Goal: Task Accomplishment & Management: Manage account settings

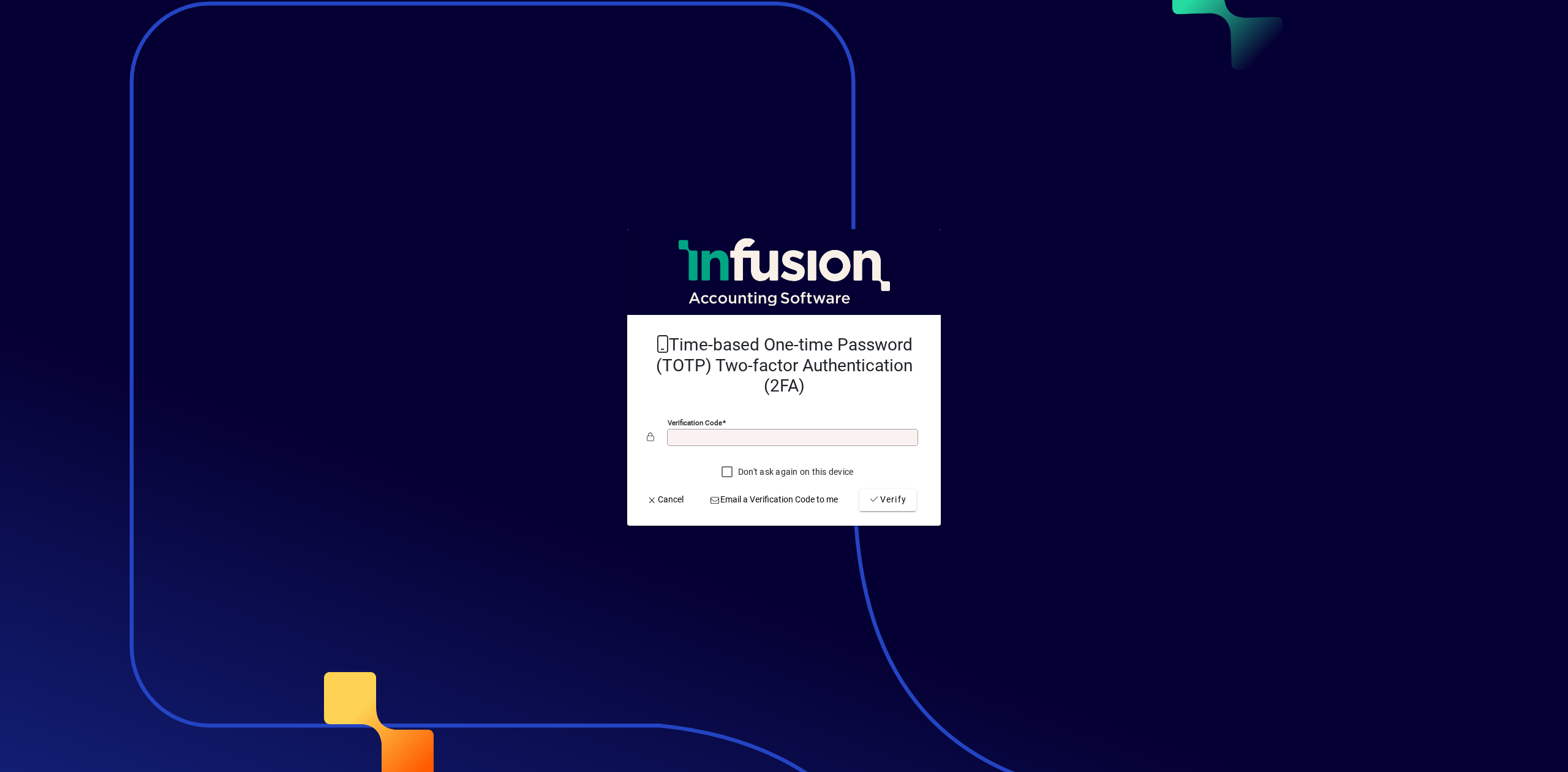
click at [750, 435] on input "Verification code" at bounding box center [793, 437] width 247 height 10
type input "******"
click at [859, 489] on button "Verify" at bounding box center [887, 500] width 57 height 22
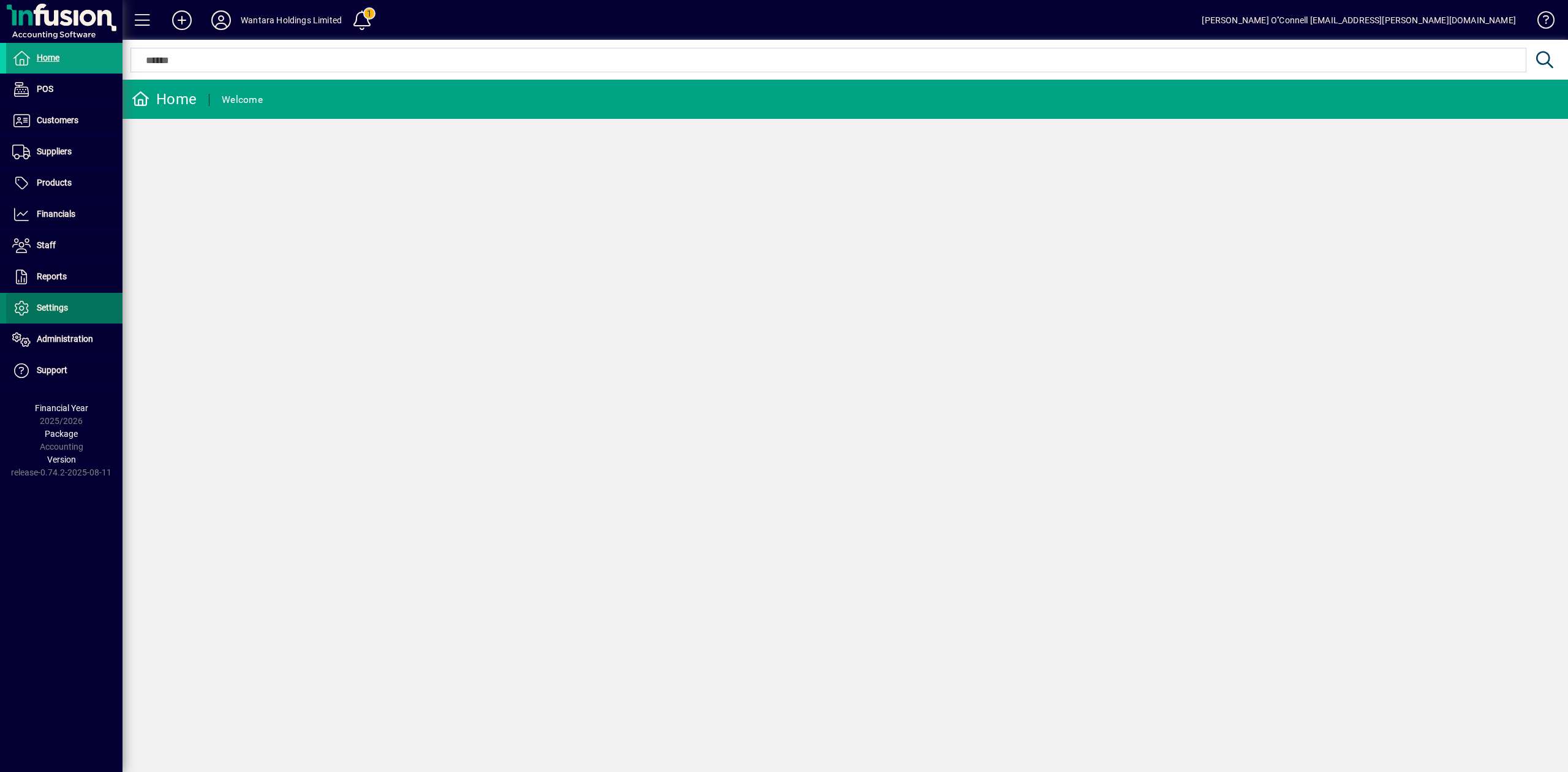
click at [53, 309] on span "Settings" at bounding box center [52, 307] width 31 height 10
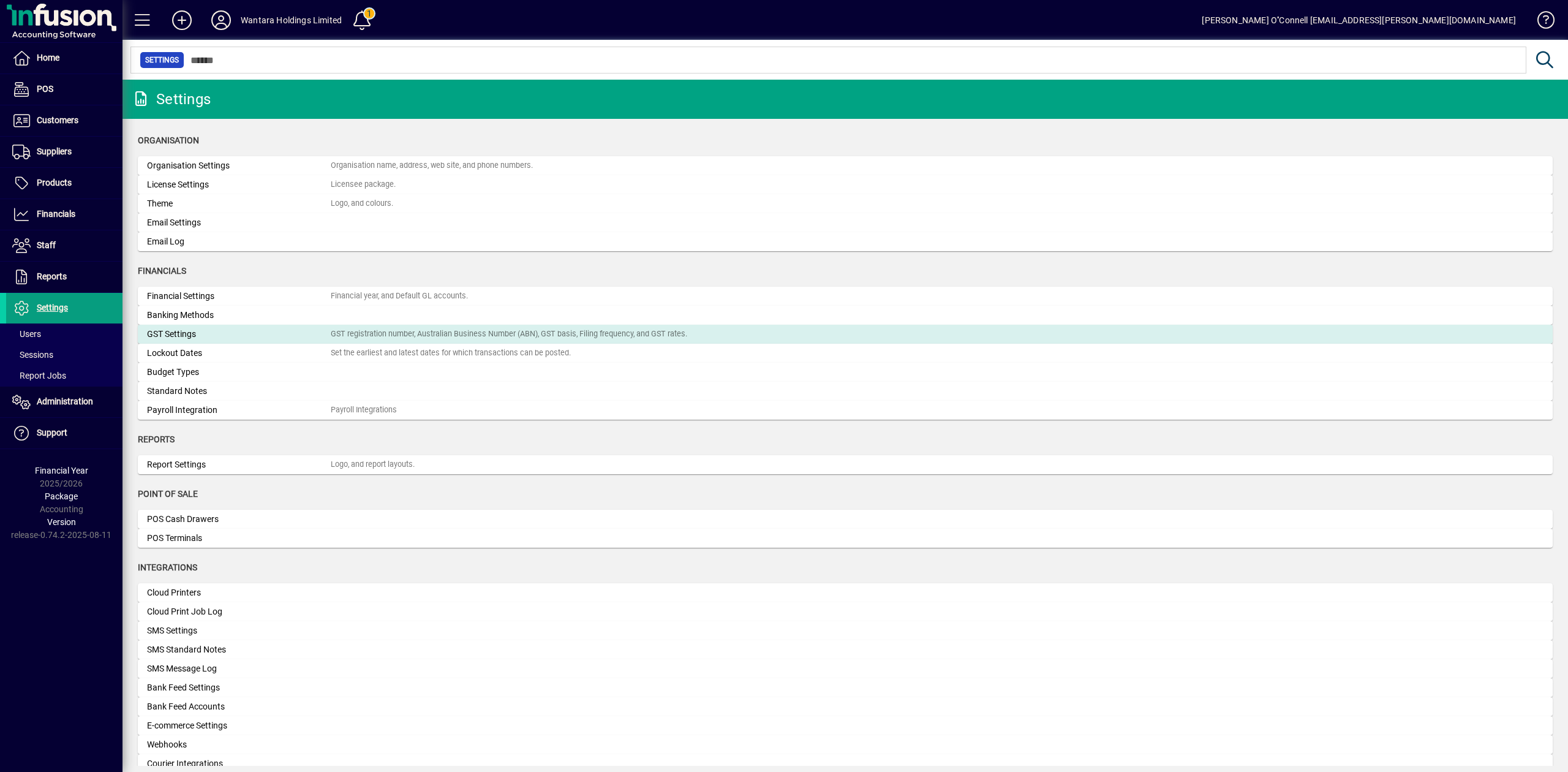
click at [187, 328] on div "GST Settings" at bounding box center [239, 334] width 184 height 13
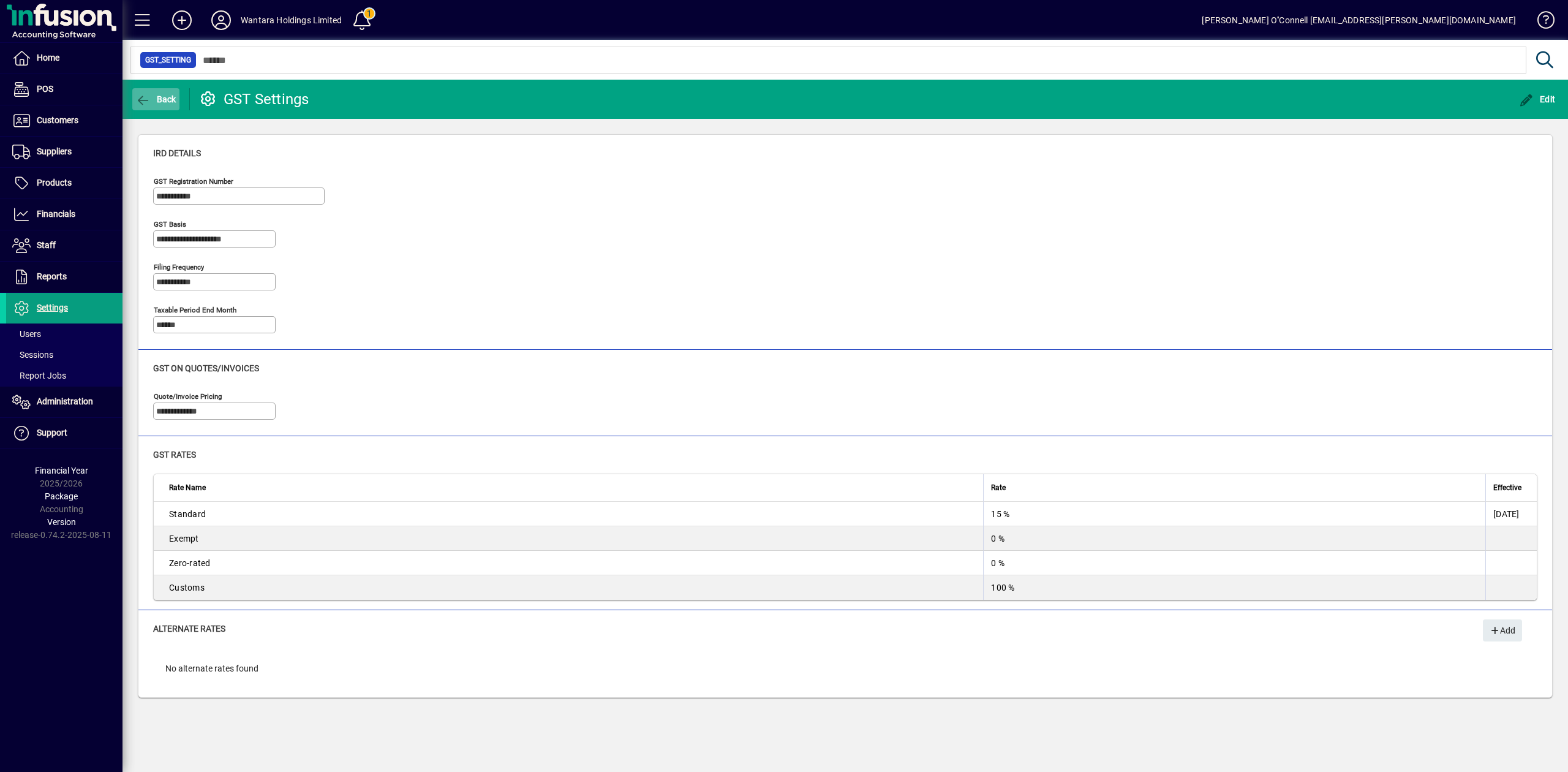
click at [158, 95] on span "Back" at bounding box center [156, 99] width 41 height 10
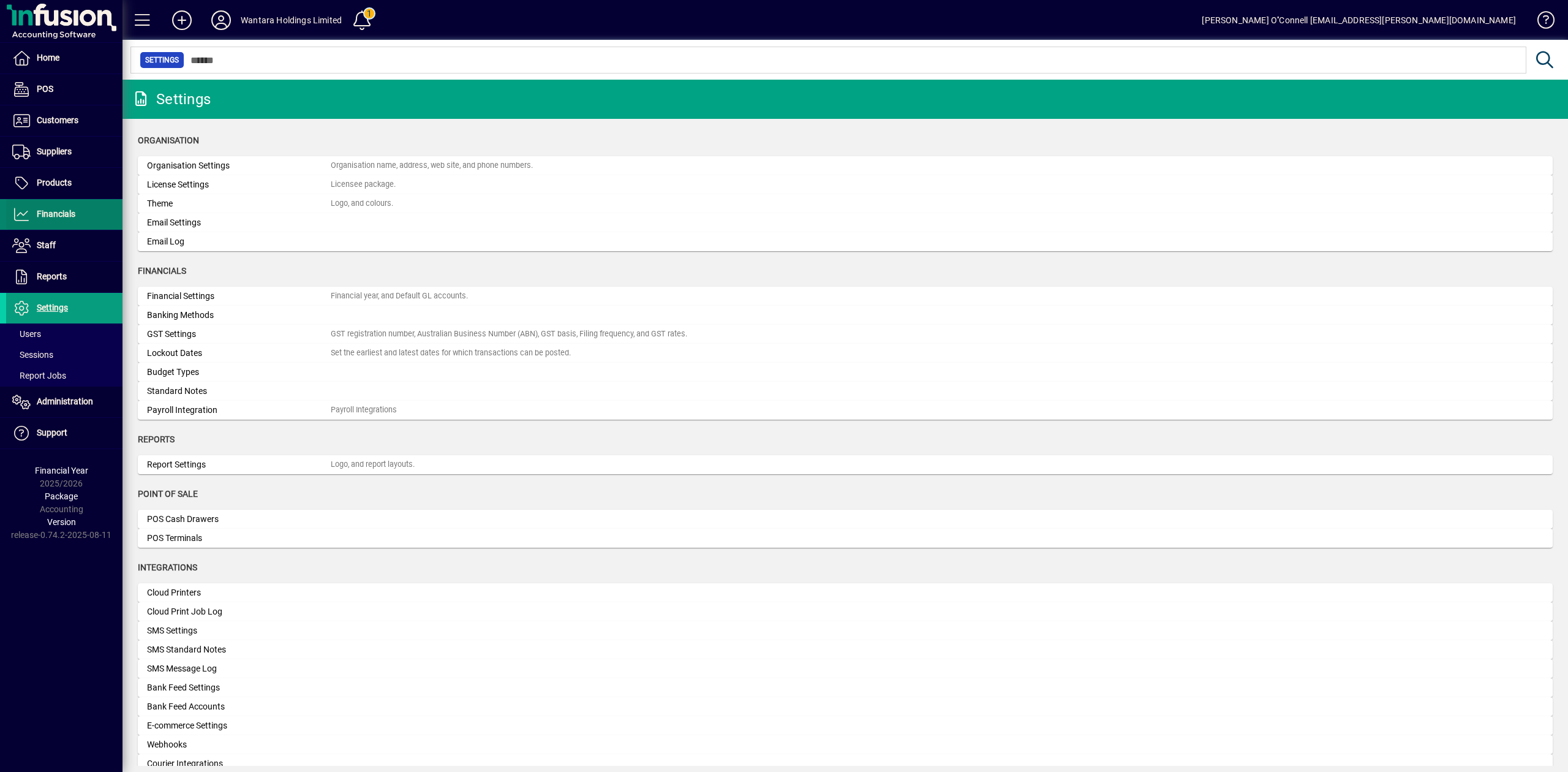
click at [57, 211] on span "Financials" at bounding box center [55, 213] width 38 height 10
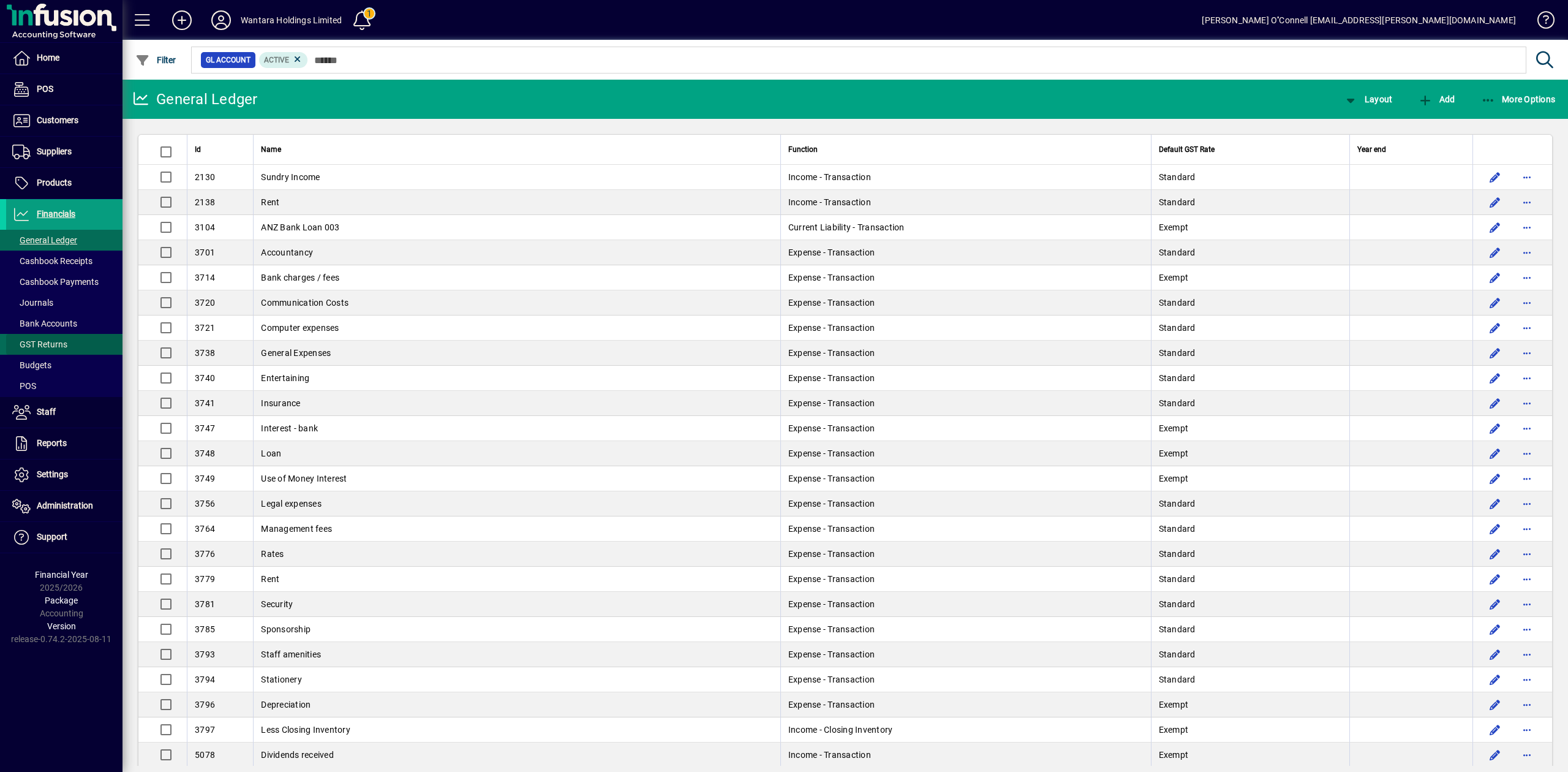
click at [71, 347] on span at bounding box center [64, 344] width 116 height 29
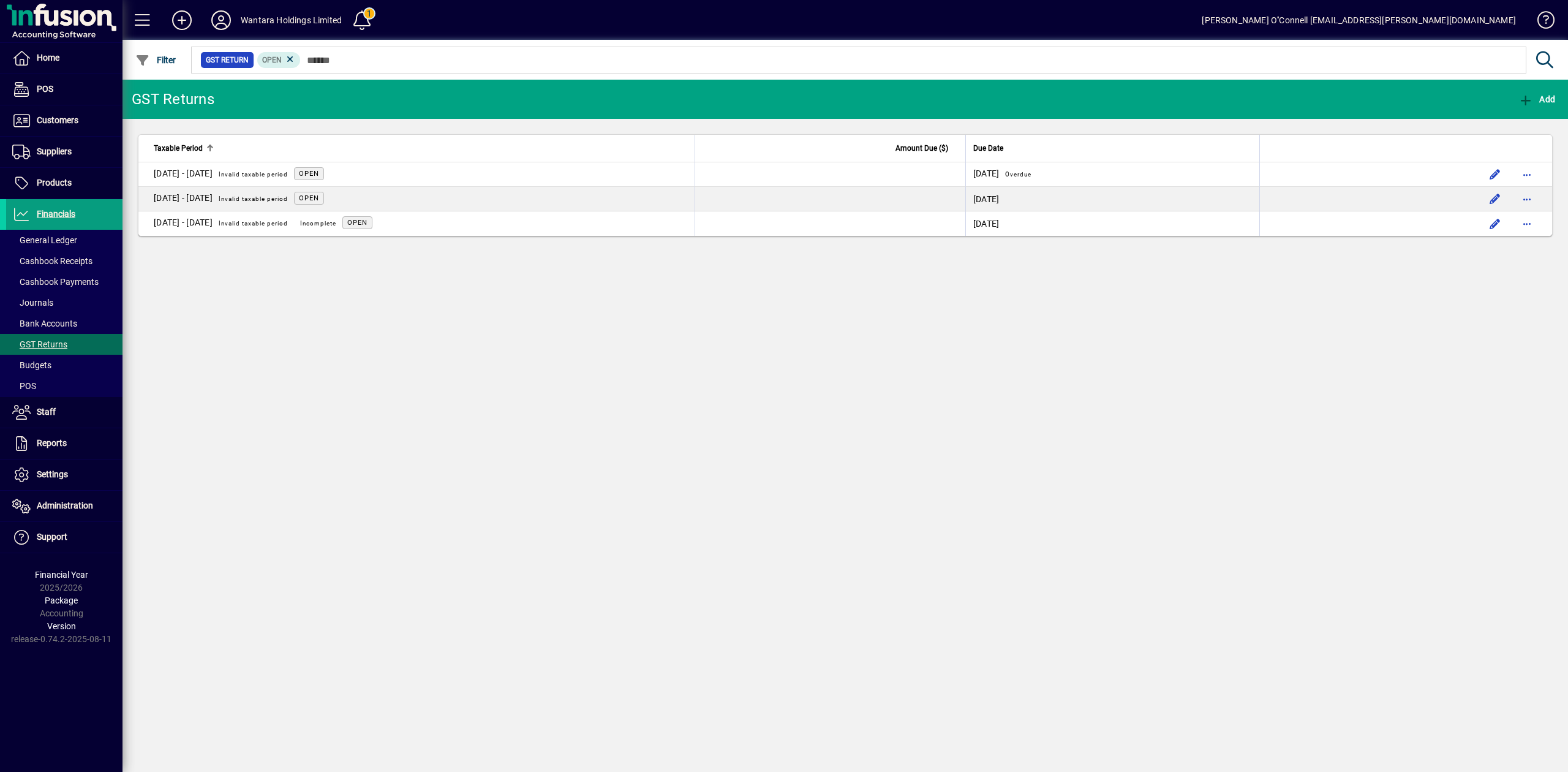
click at [490, 384] on div "GST Returns Add Taxable Period Amount Due ($) Due Date 01 Jul - 31 Jul 2025 Inv…" at bounding box center [845, 425] width 1445 height 692
click at [1537, 102] on span "Add" at bounding box center [1537, 99] width 37 height 10
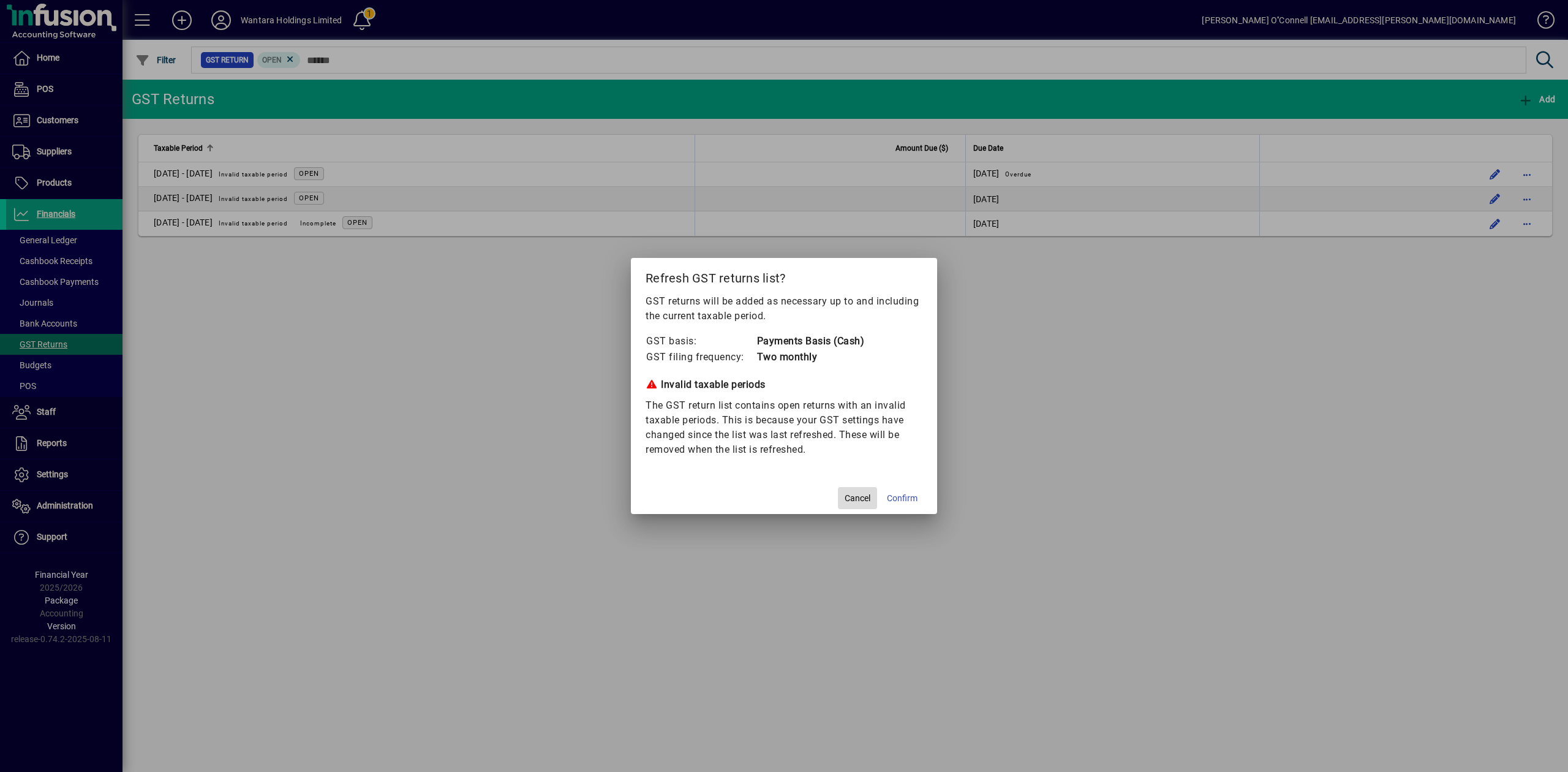
click at [856, 501] on span "Cancel" at bounding box center [857, 499] width 25 height 13
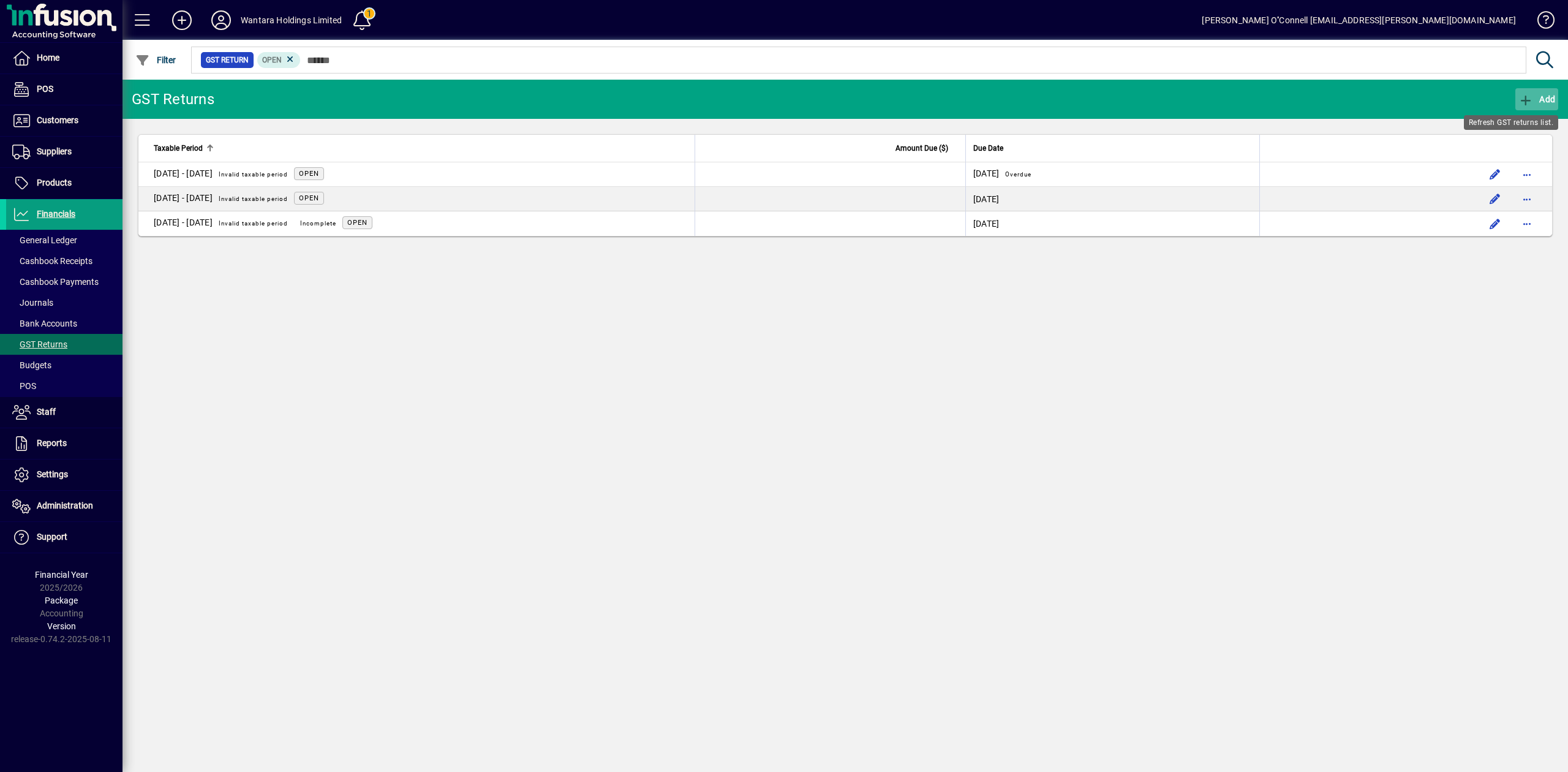
click at [1527, 108] on span "button" at bounding box center [1537, 99] width 43 height 29
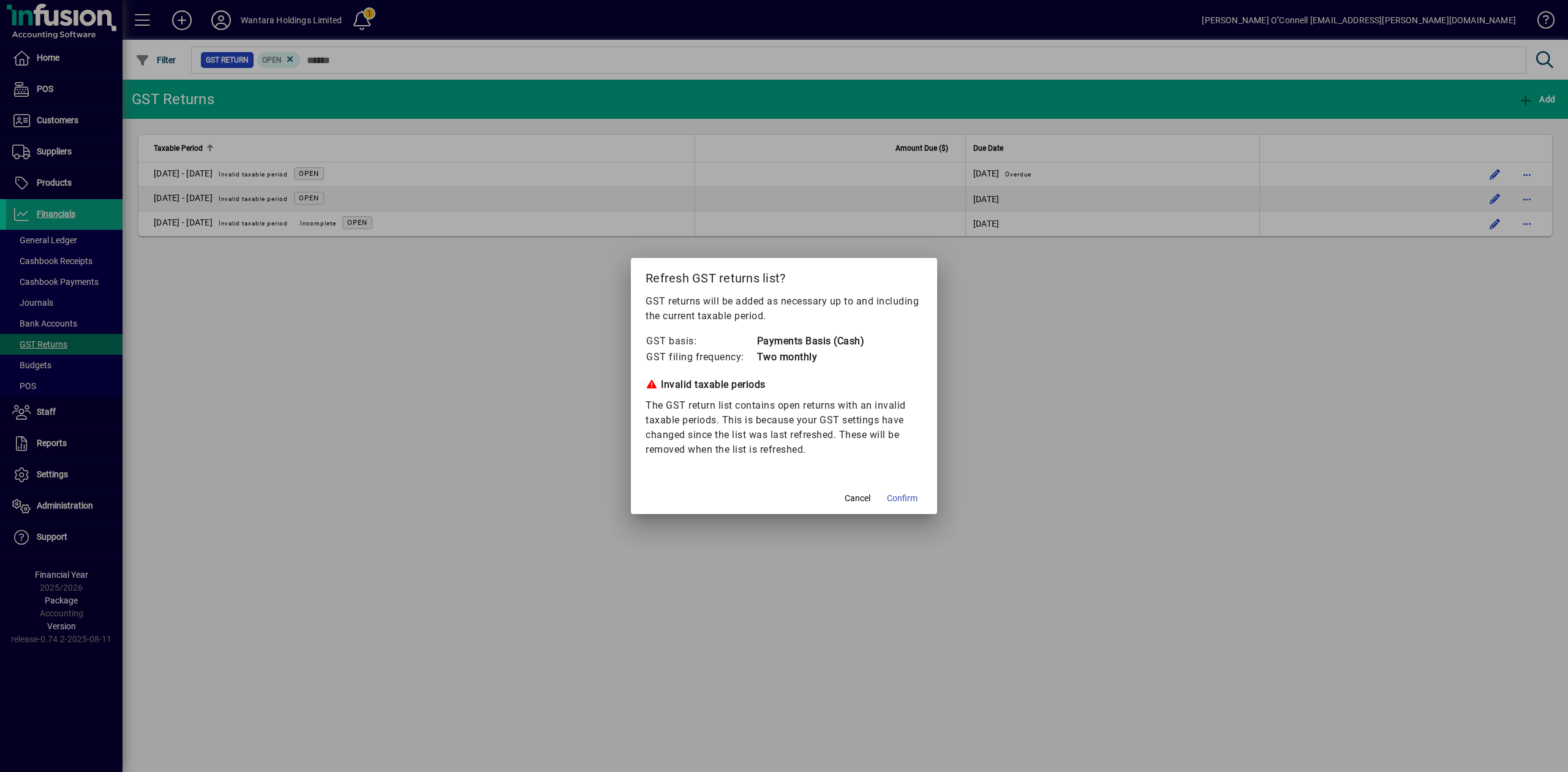
click at [1055, 412] on div at bounding box center [784, 386] width 1568 height 772
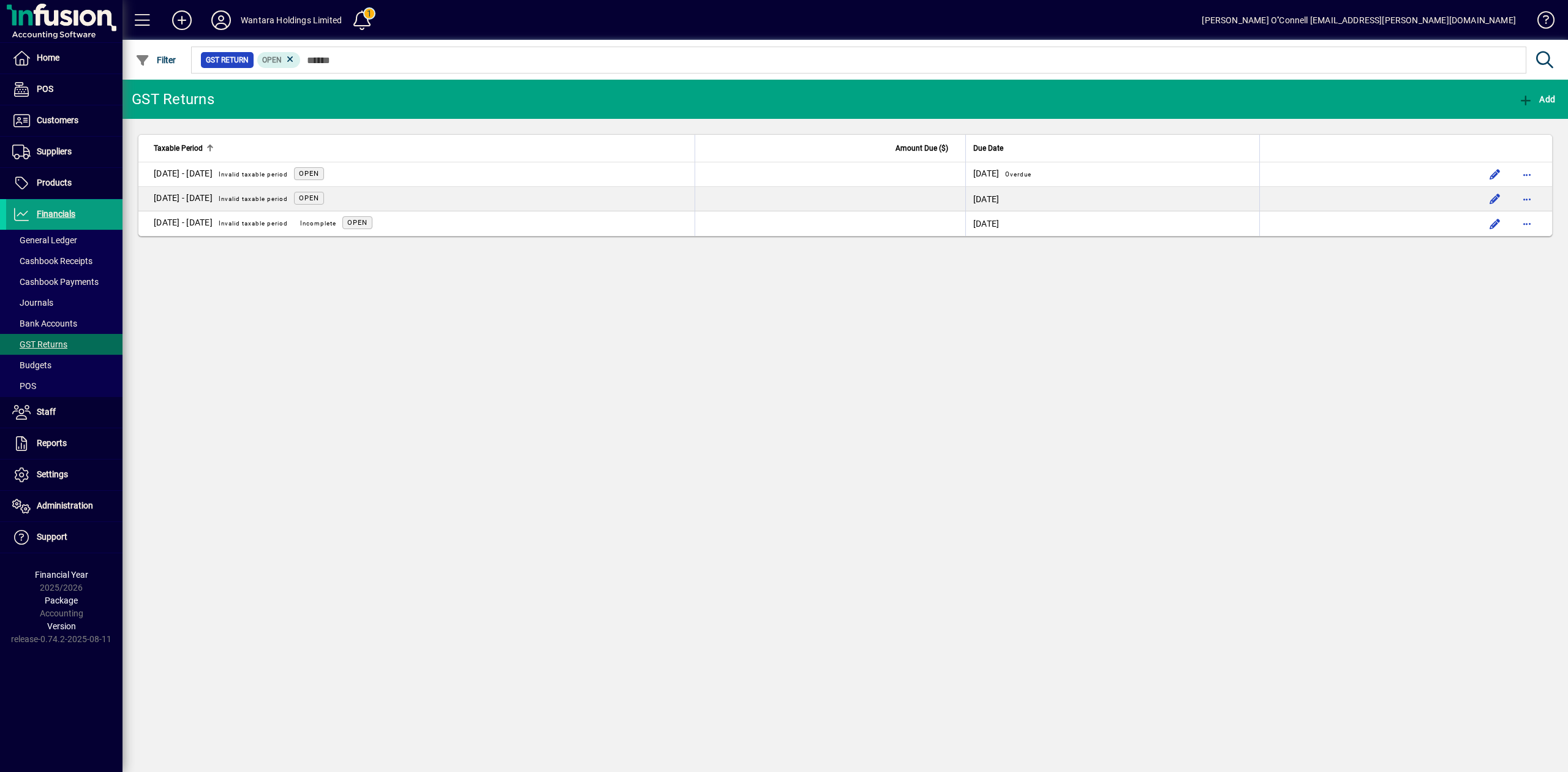
click at [1172, 371] on div "GST Returns Add Taxable Period Amount Due ($) Due Date 01 Jul - 31 Jul 2025 Inv…" at bounding box center [845, 425] width 1445 height 692
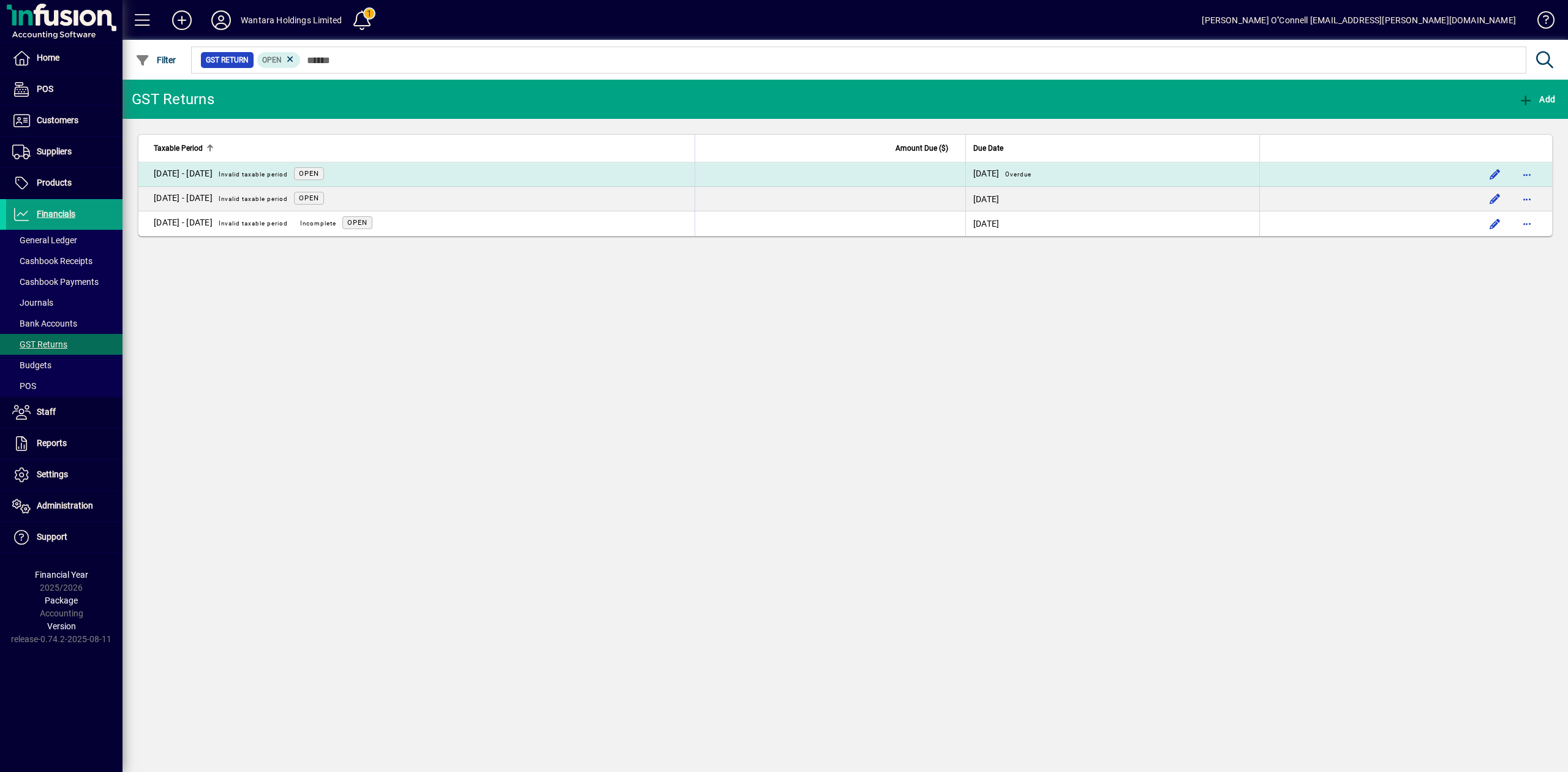
click at [244, 176] on span "Invalid taxable period" at bounding box center [253, 174] width 69 height 7
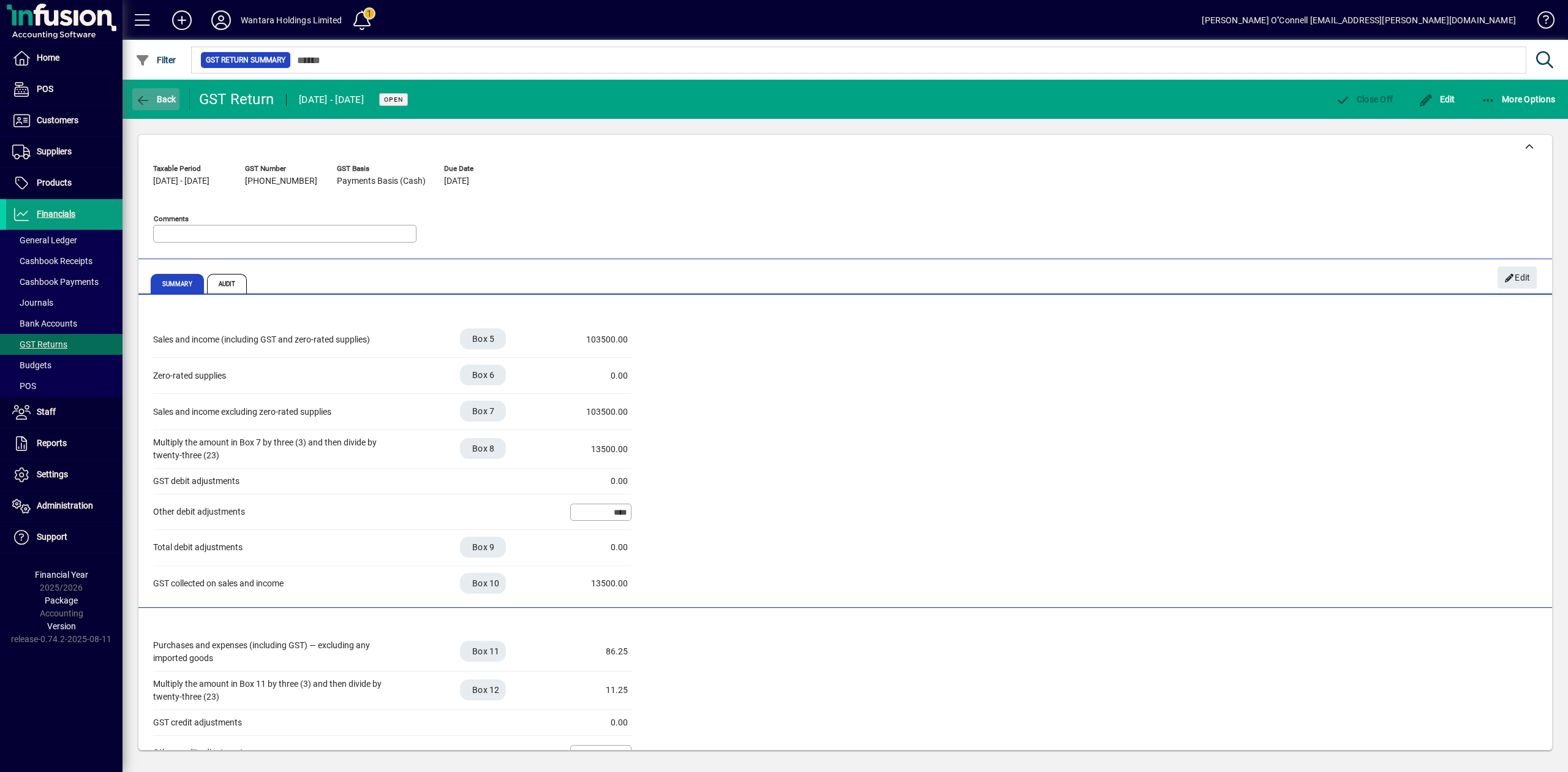
click at [158, 96] on span "Back" at bounding box center [156, 99] width 41 height 10
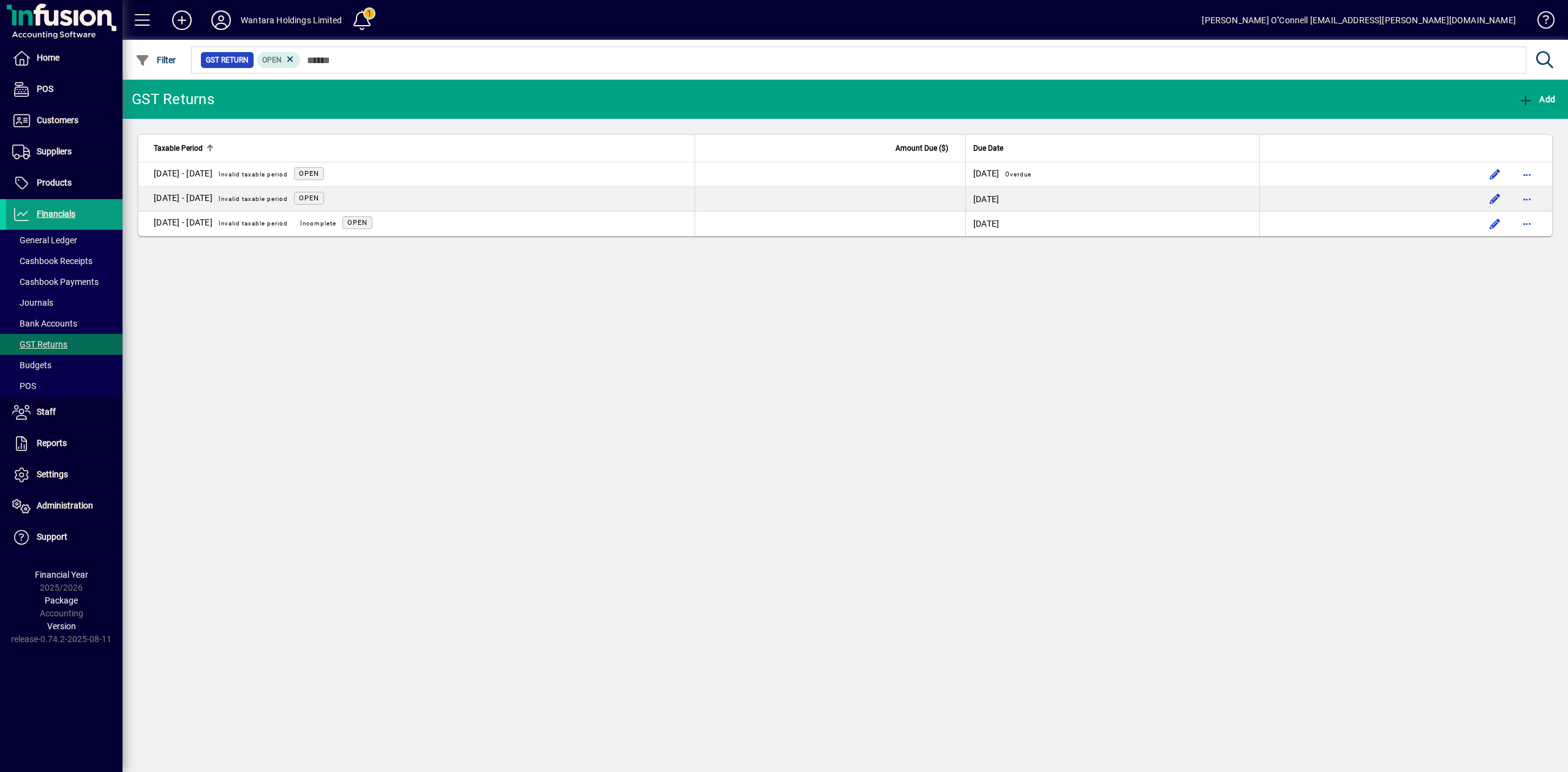
drag, startPoint x: 1297, startPoint y: 356, endPoint x: 1295, endPoint y: 339, distance: 17.1
click at [1295, 356] on div "GST Returns Add Taxable Period Amount Due ($) Due Date 01 Jul - 31 Jul 2025 Inv…" at bounding box center [845, 425] width 1445 height 692
click at [273, 170] on label "Invalid taxable period" at bounding box center [254, 174] width 76 height 10
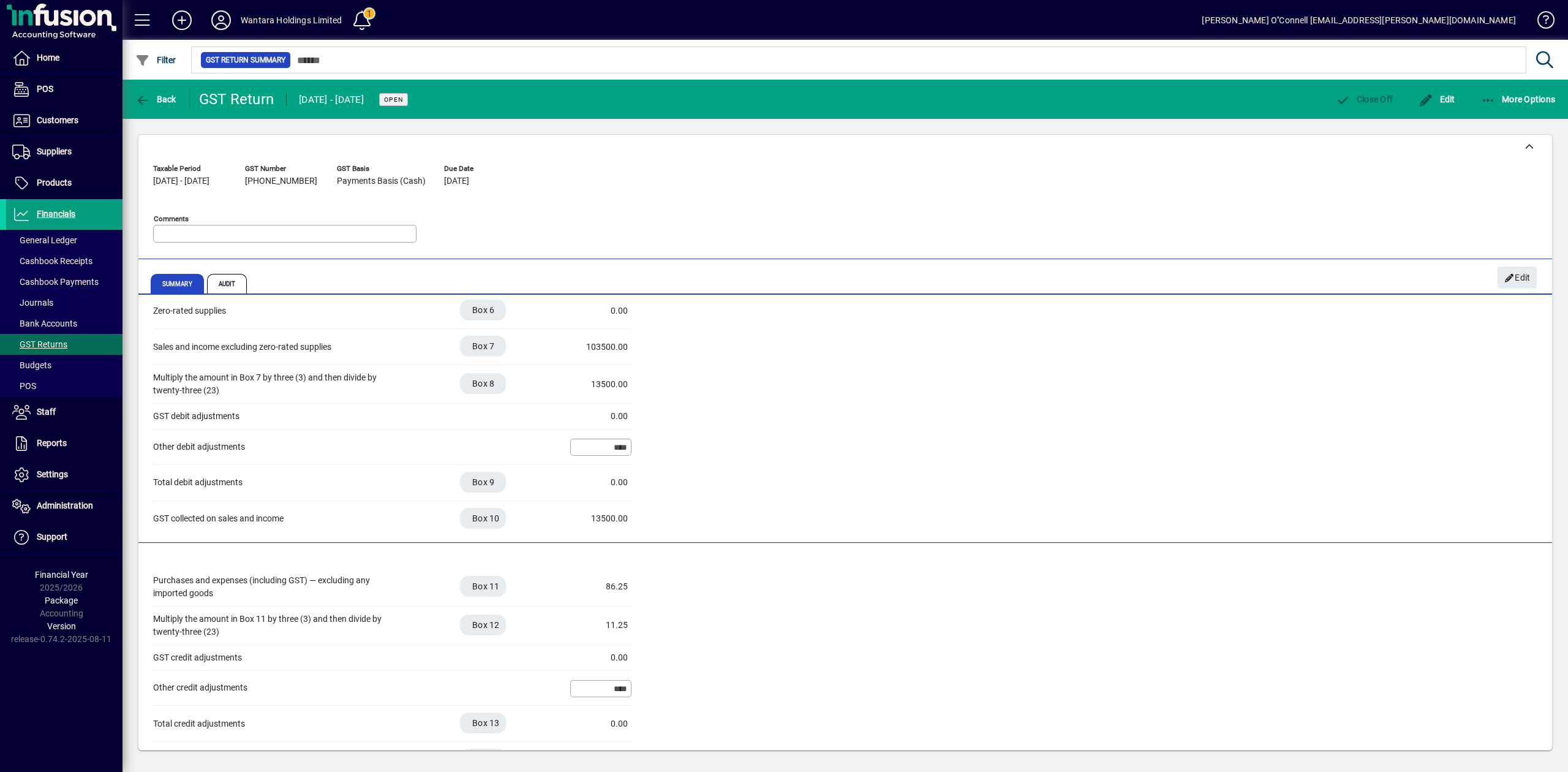
scroll to position [158, 0]
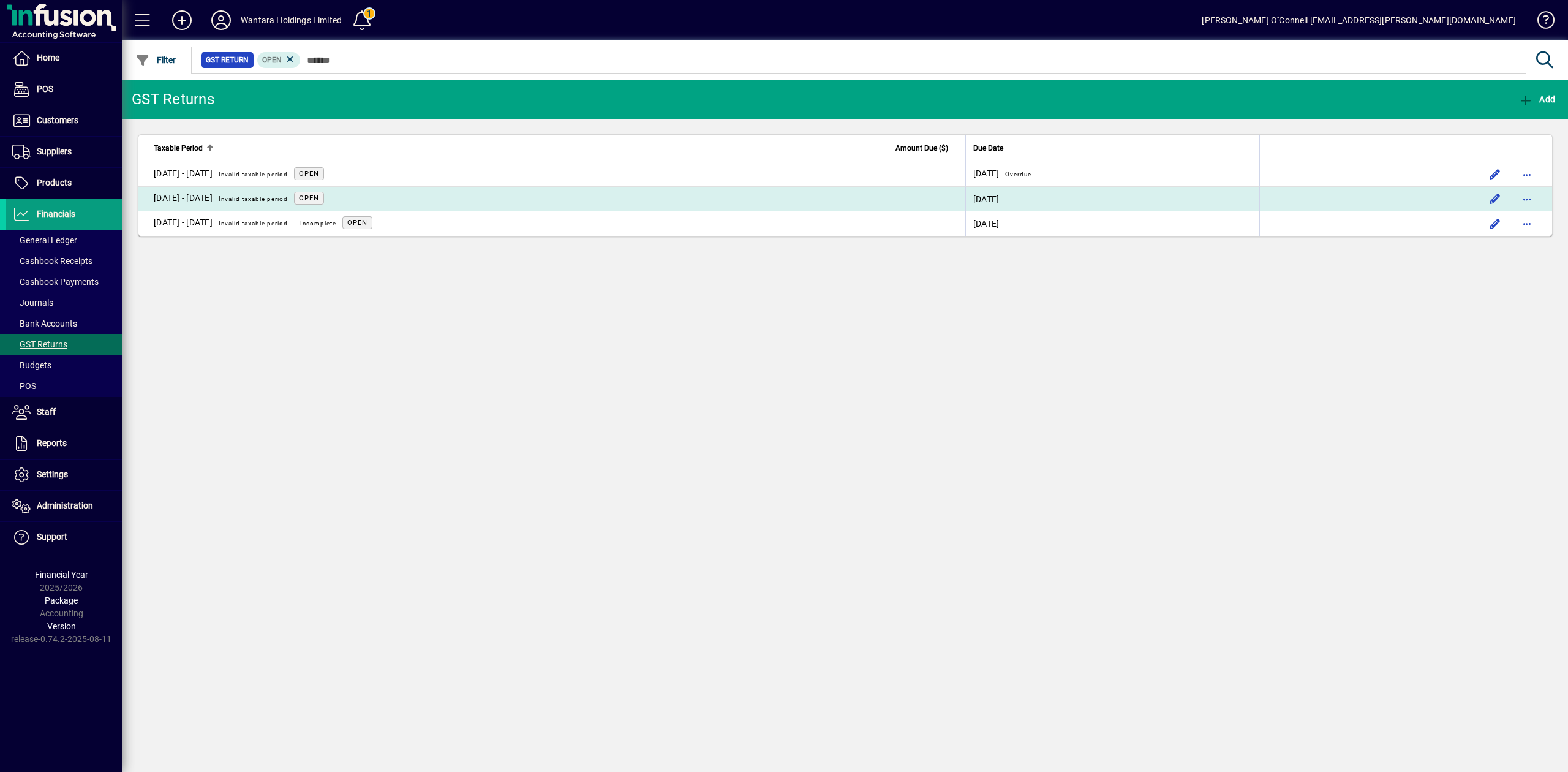
click at [196, 197] on div "01 Aug - 31 Aug 2025 Invalid taxable period" at bounding box center [224, 199] width 140 height 16
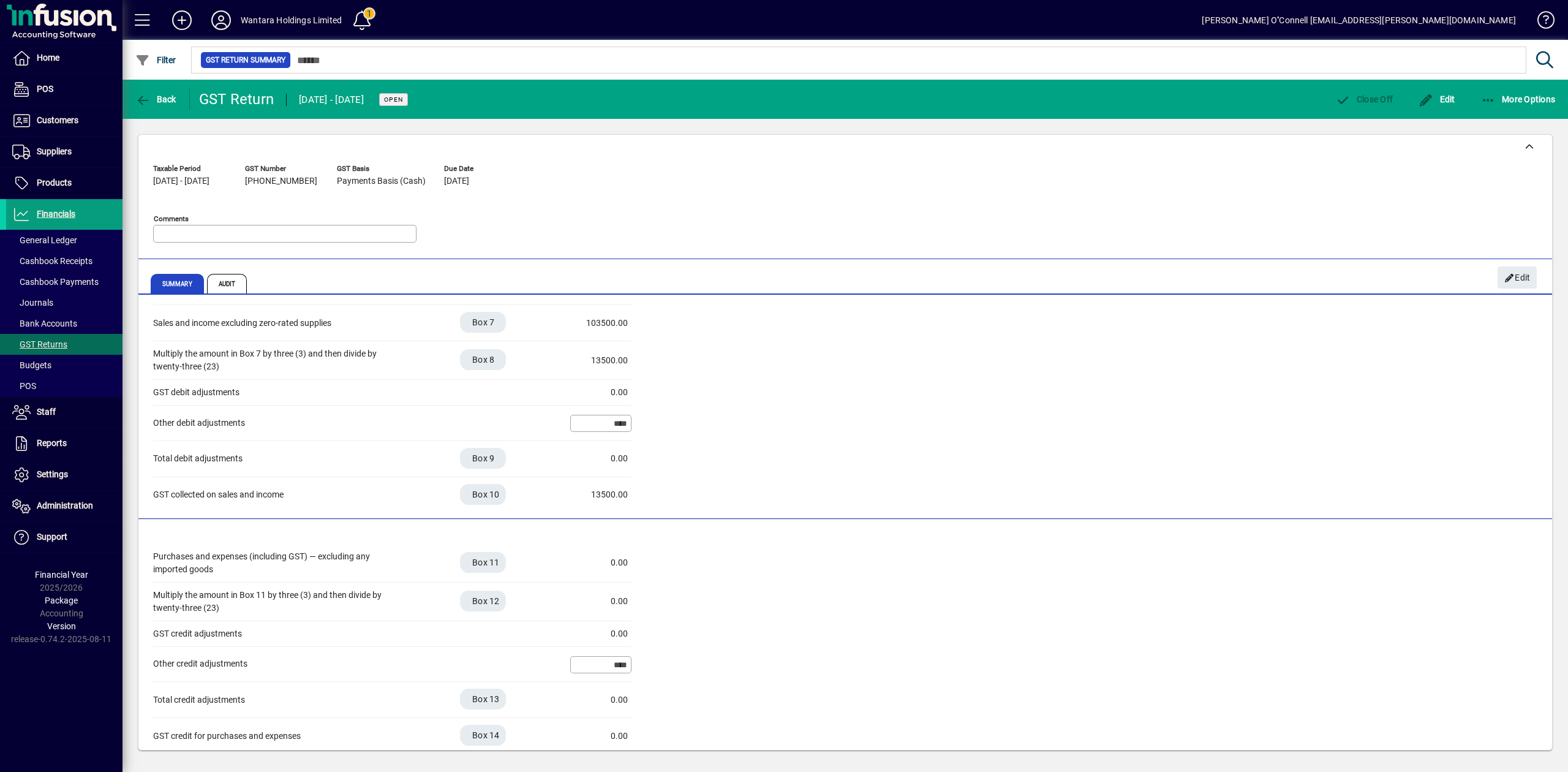
scroll to position [158, 0]
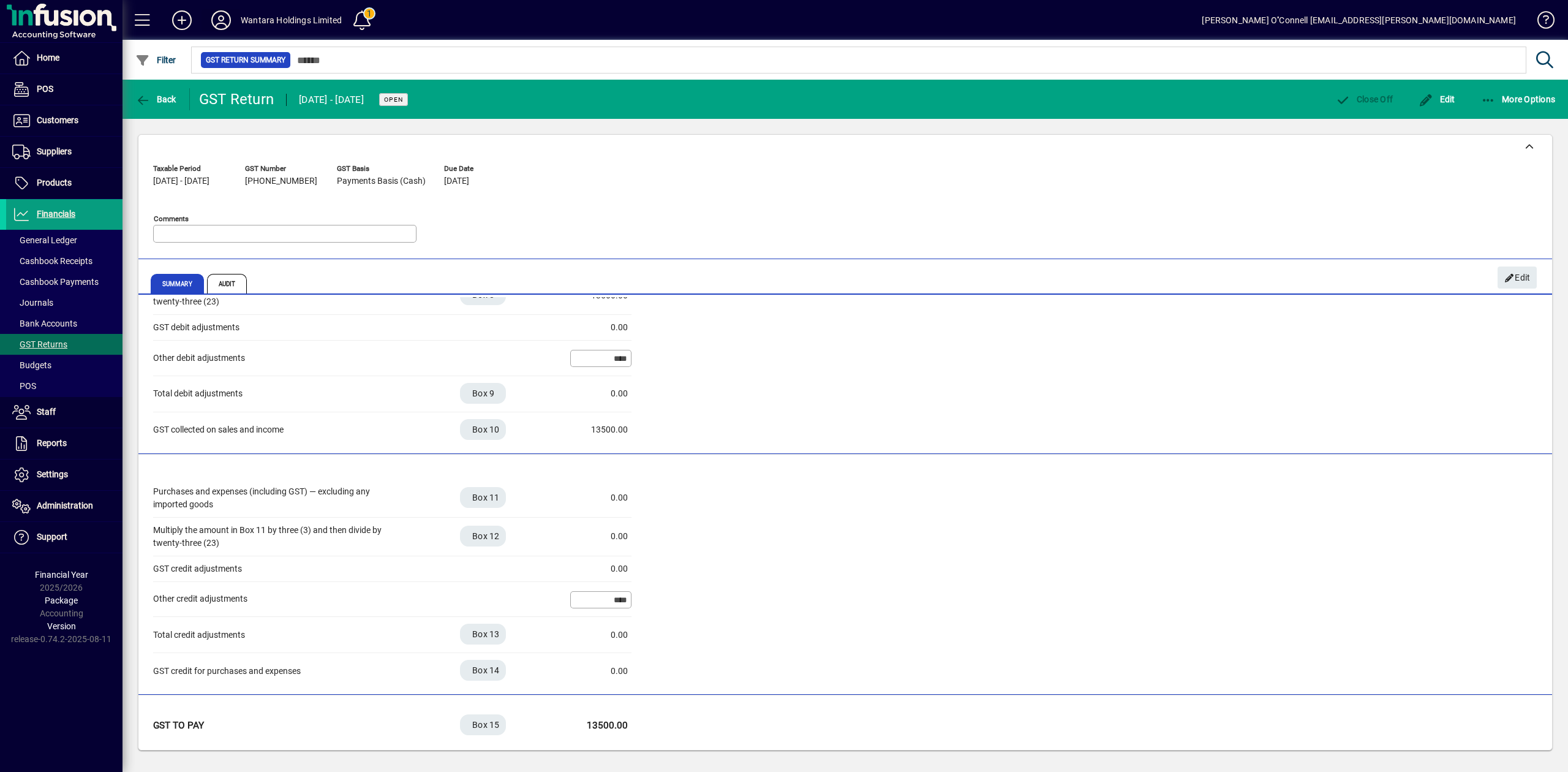
click at [229, 25] on icon at bounding box center [221, 20] width 25 height 20
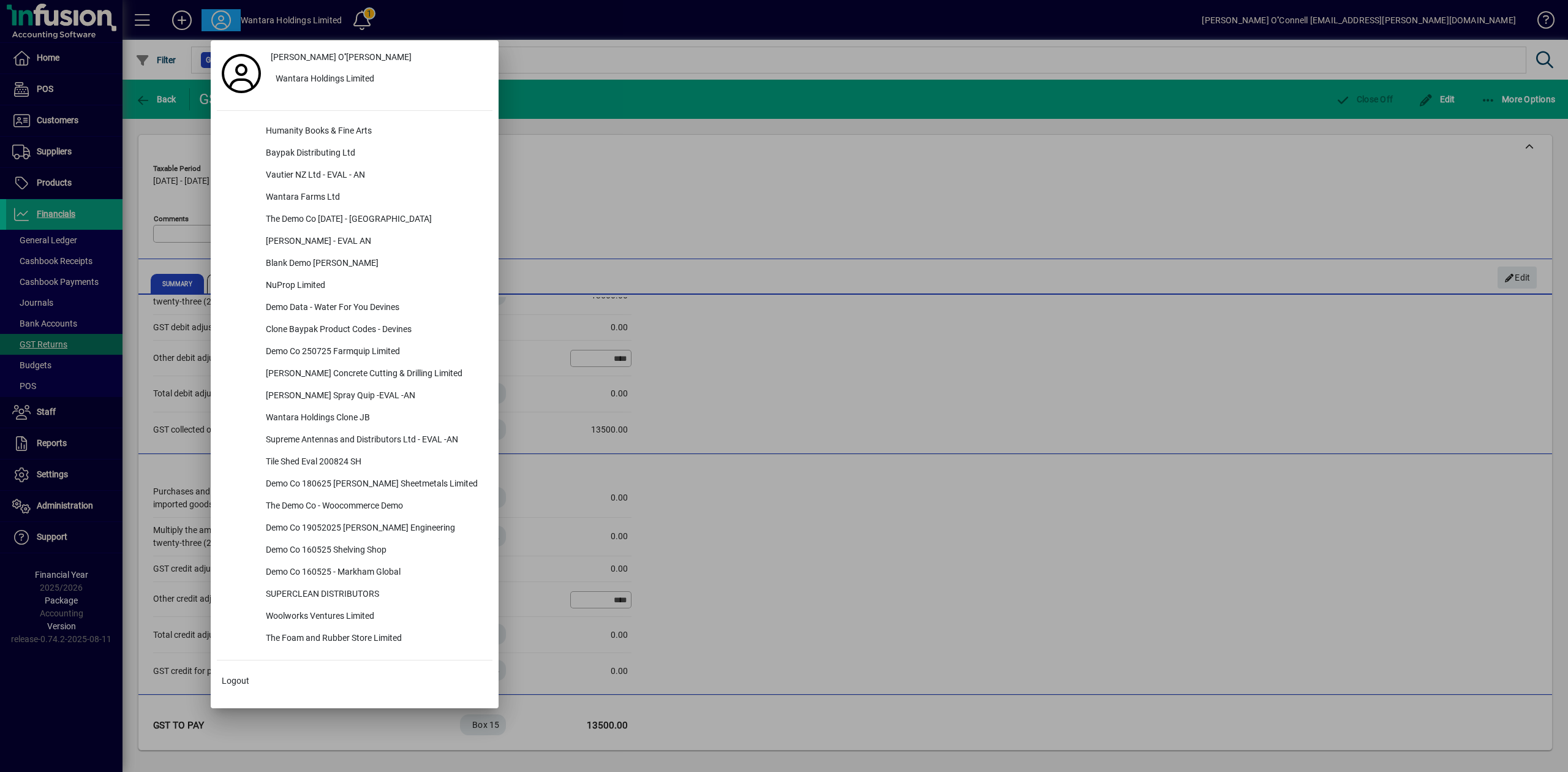
click at [665, 67] on div at bounding box center [784, 386] width 1568 height 772
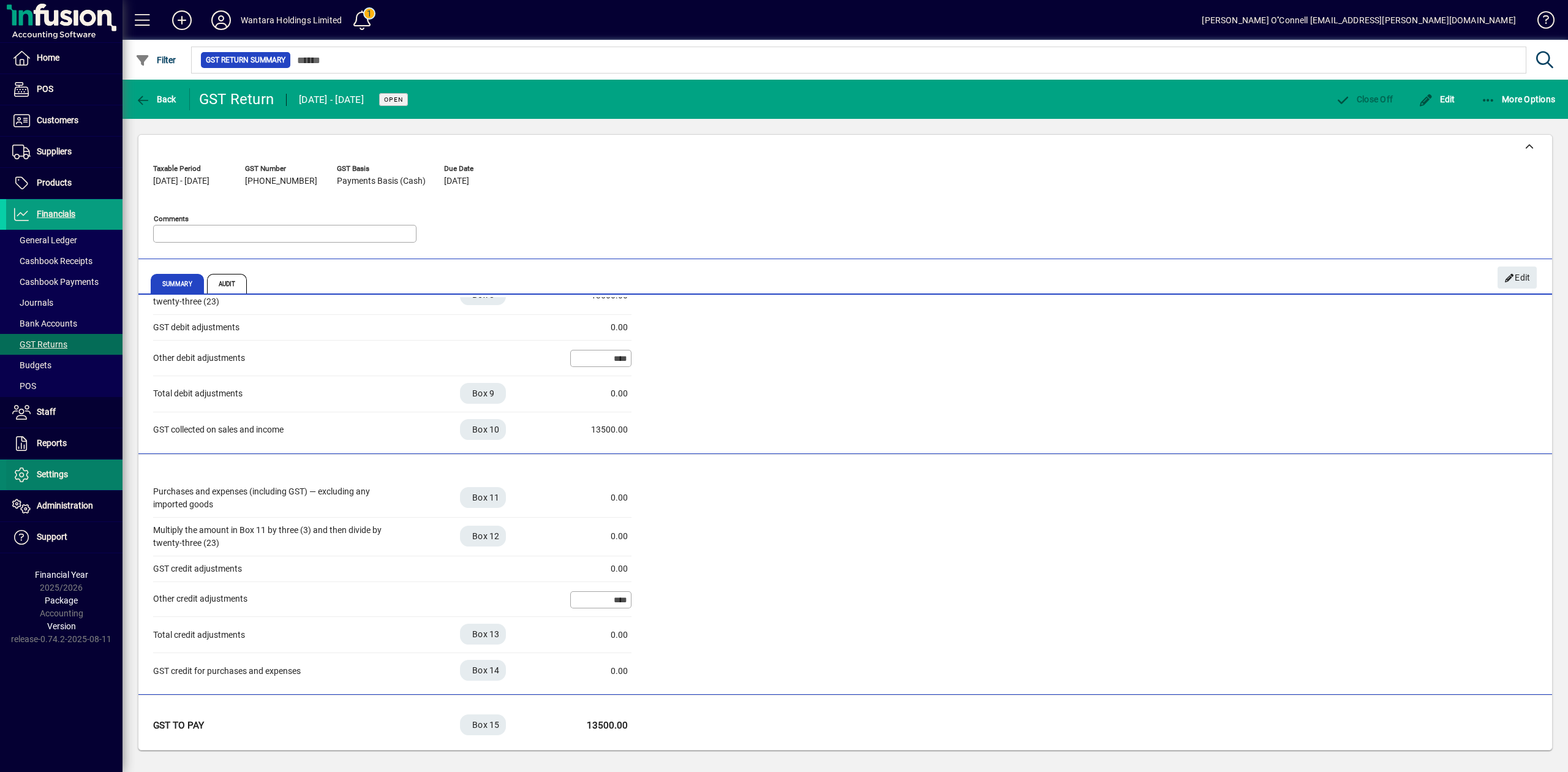
click at [62, 482] on span "Settings" at bounding box center [37, 474] width 62 height 15
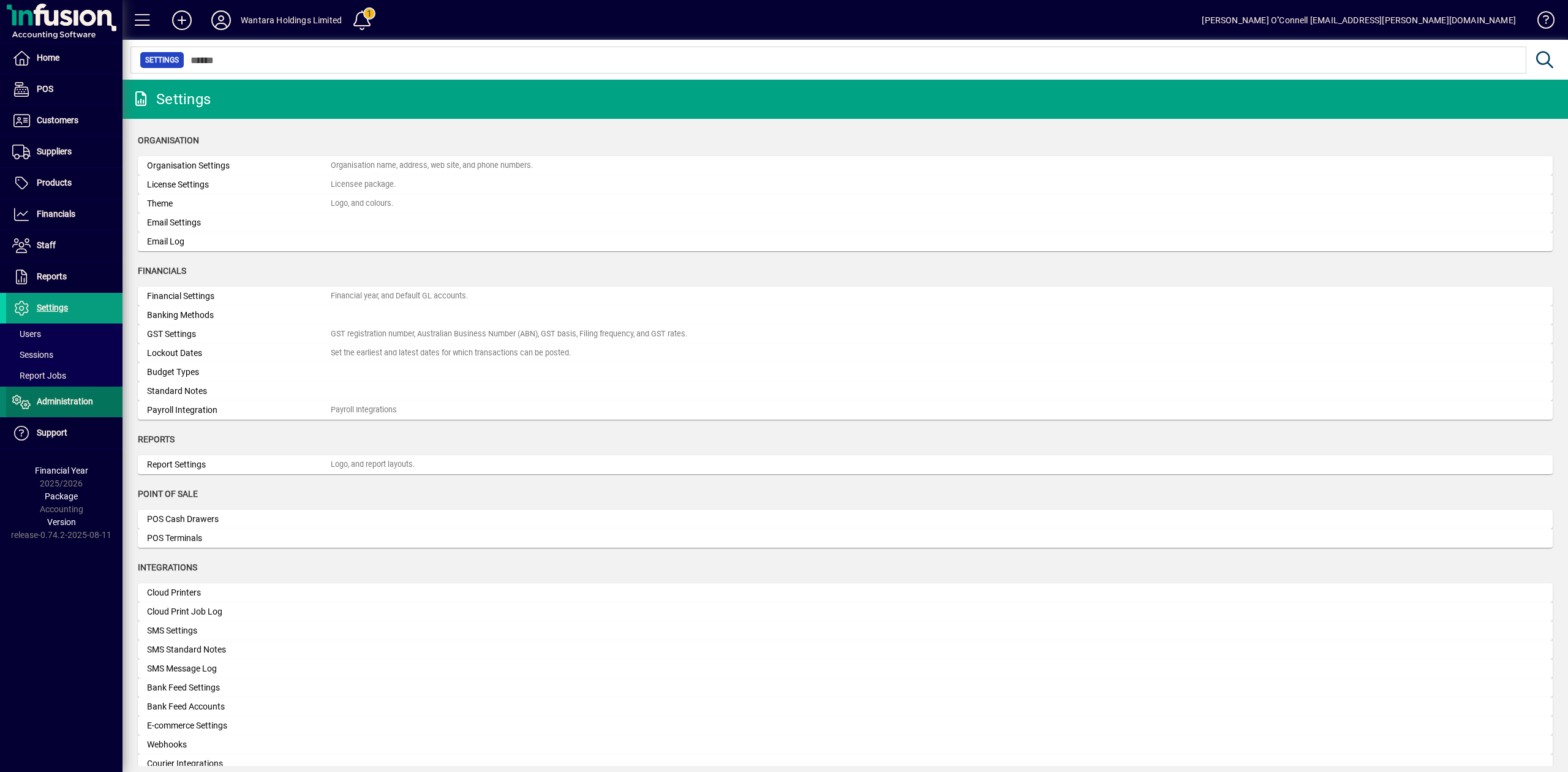
click at [68, 403] on span "Administration" at bounding box center [65, 401] width 56 height 10
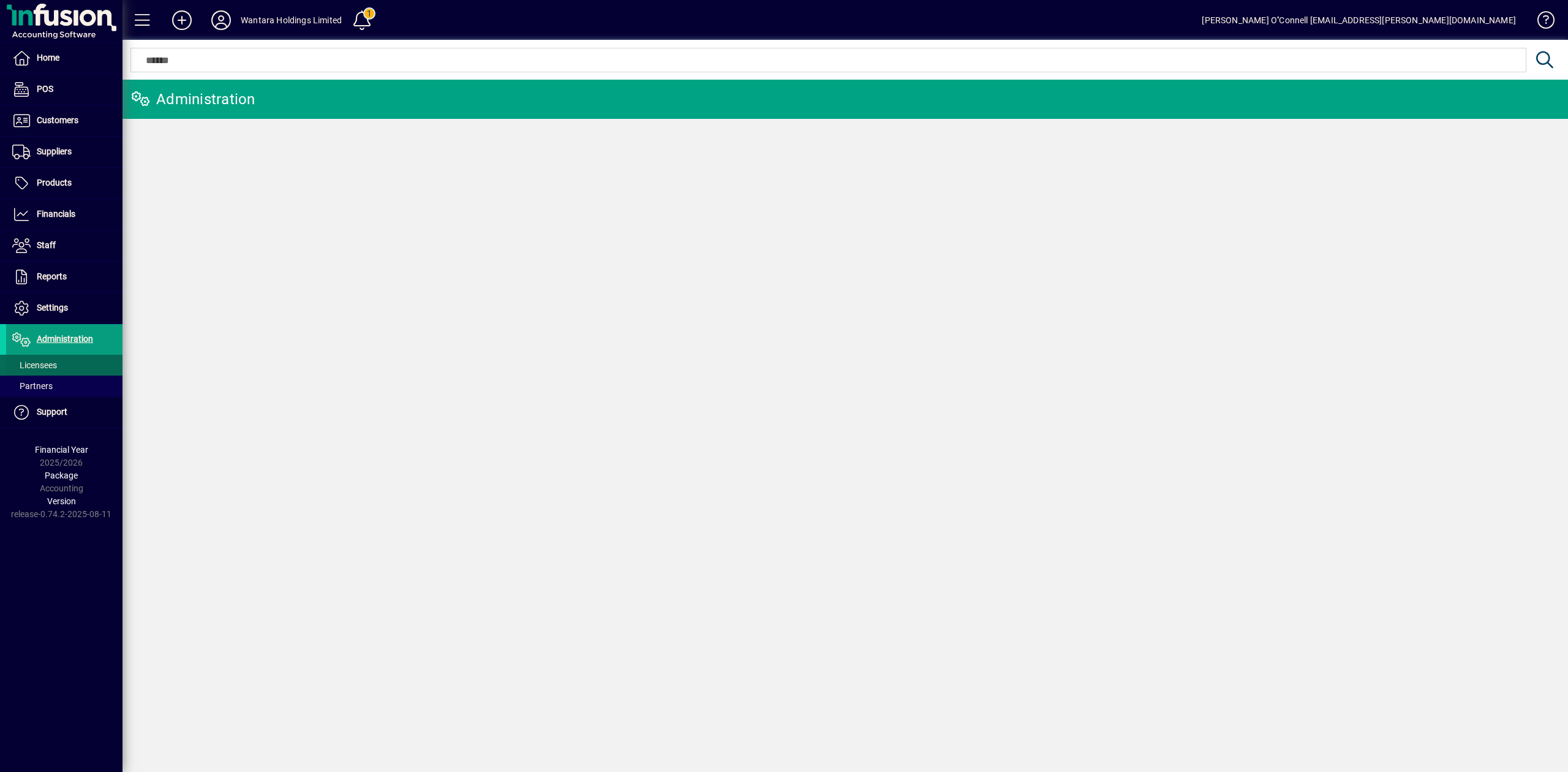
click at [40, 360] on span "Licensees" at bounding box center [31, 365] width 51 height 13
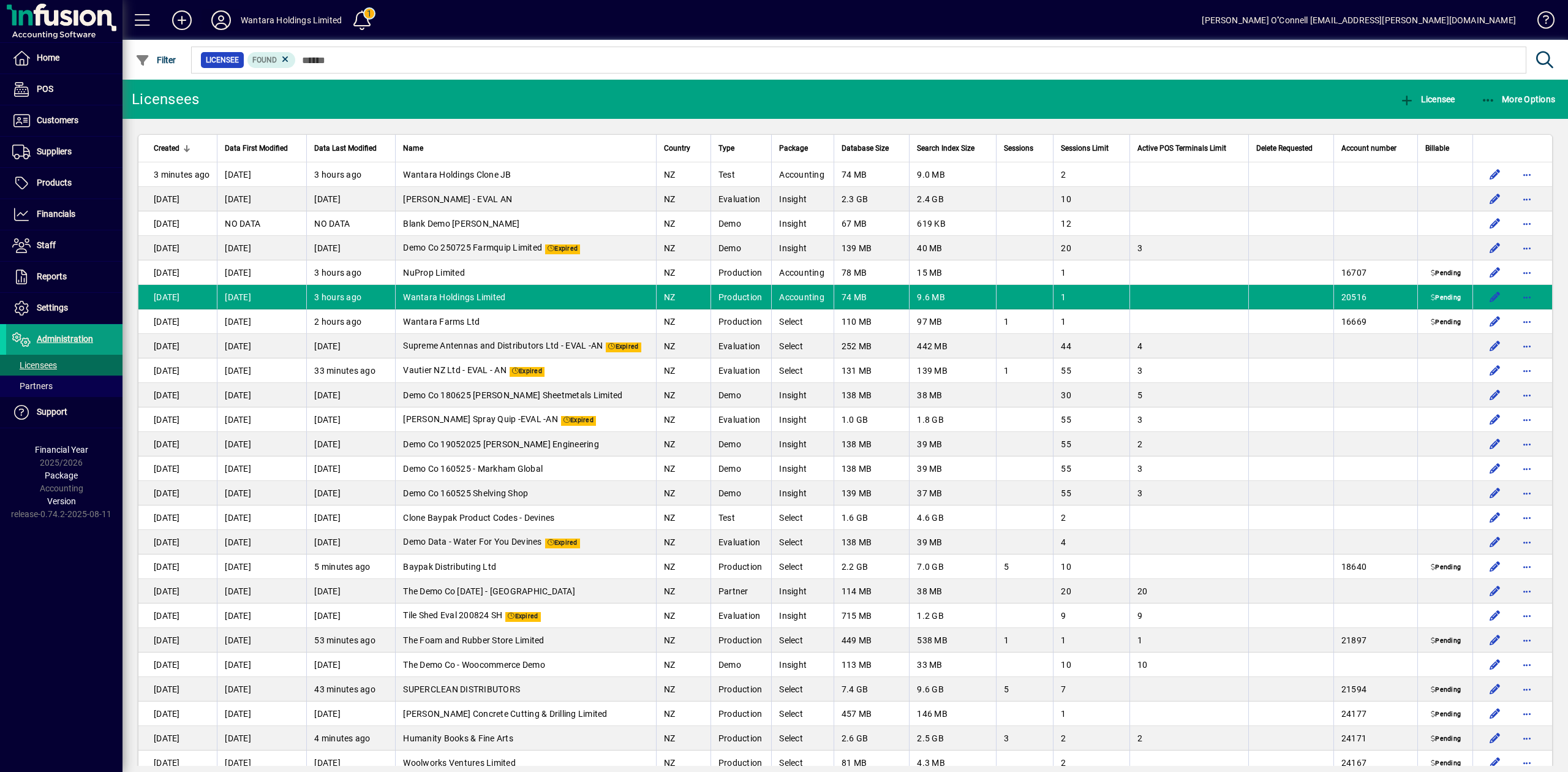
click at [219, 8] on span at bounding box center [221, 20] width 39 height 29
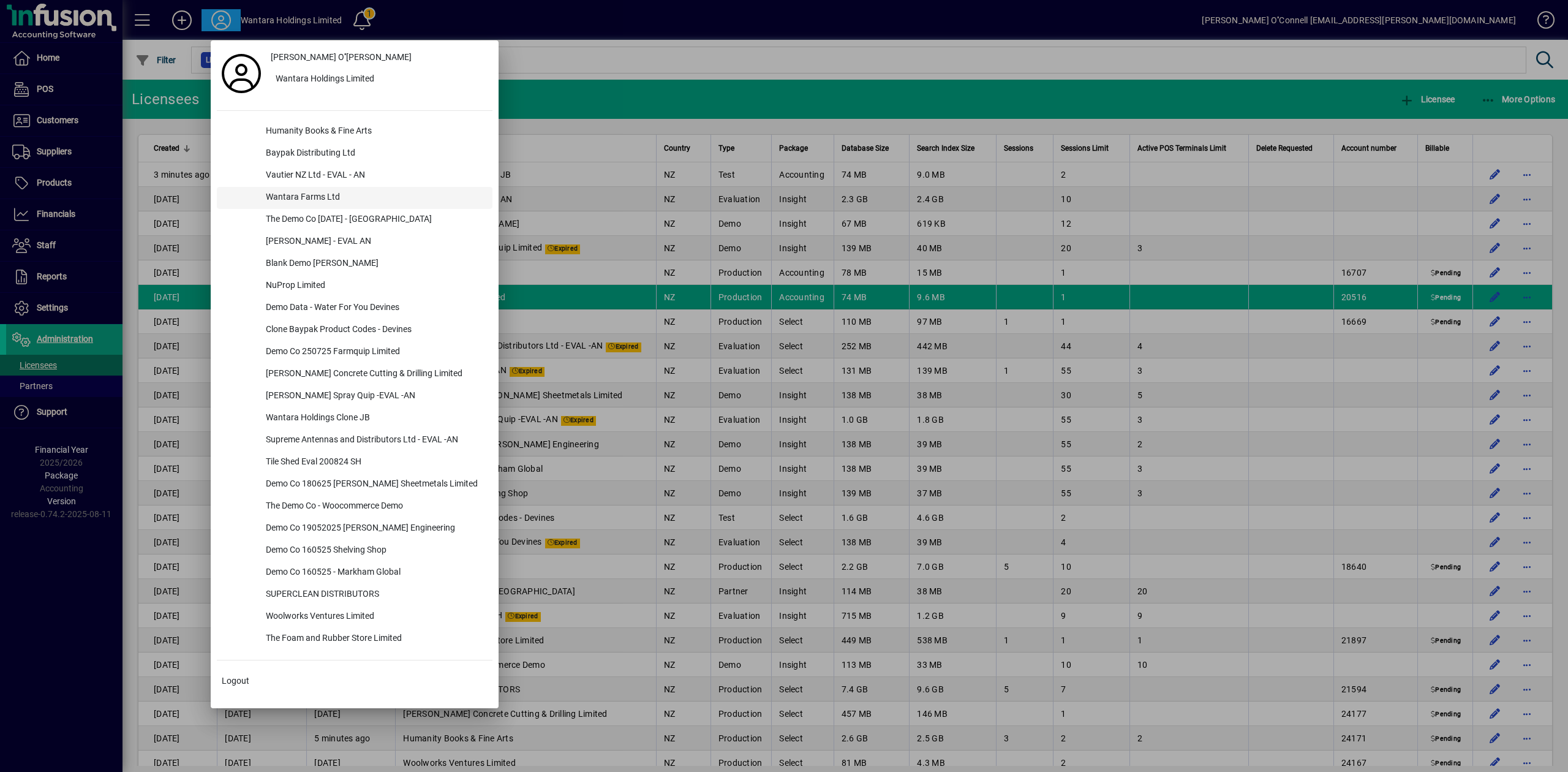
scroll to position [50, 0]
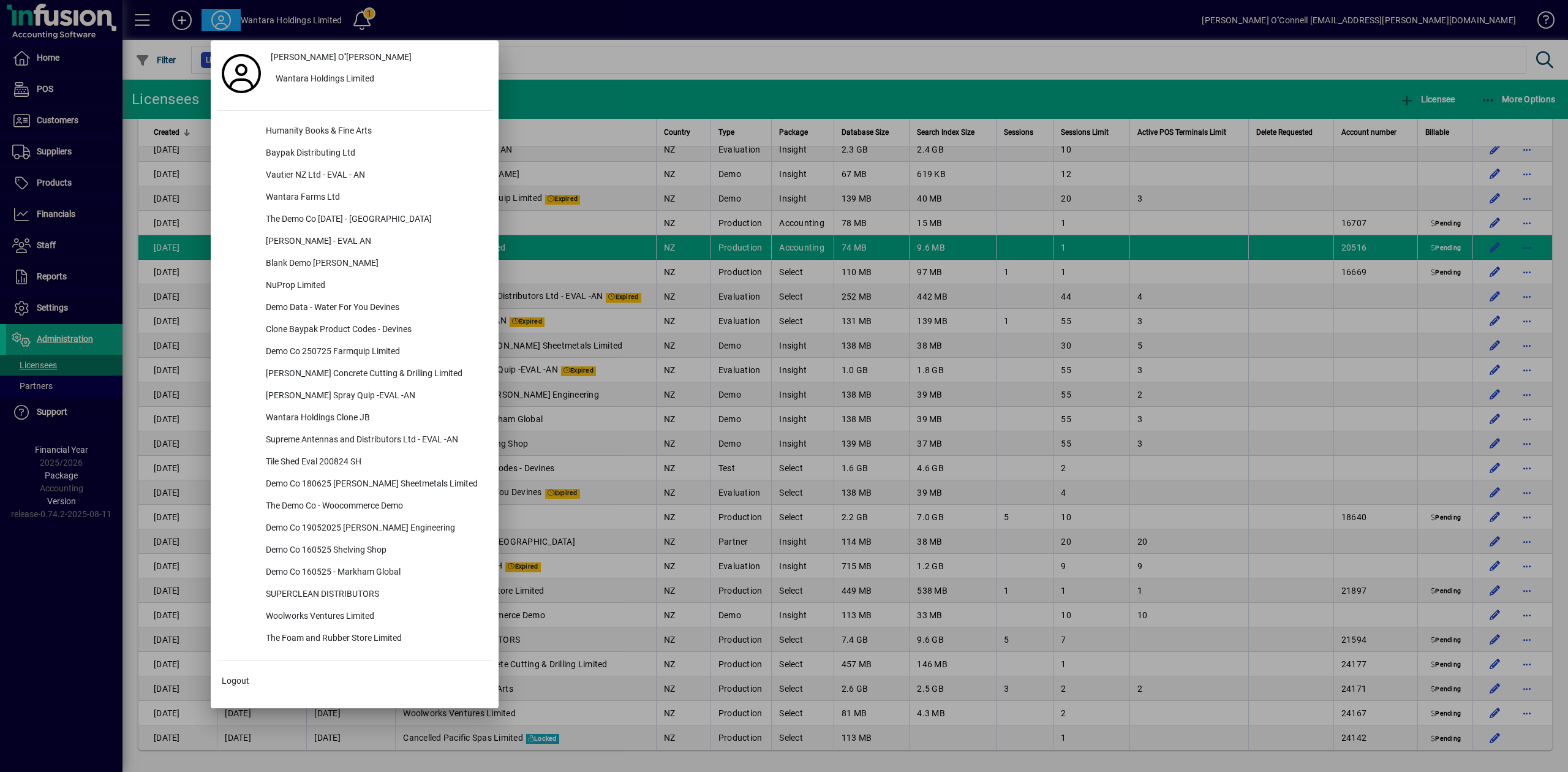
click at [764, 78] on div at bounding box center [784, 386] width 1568 height 772
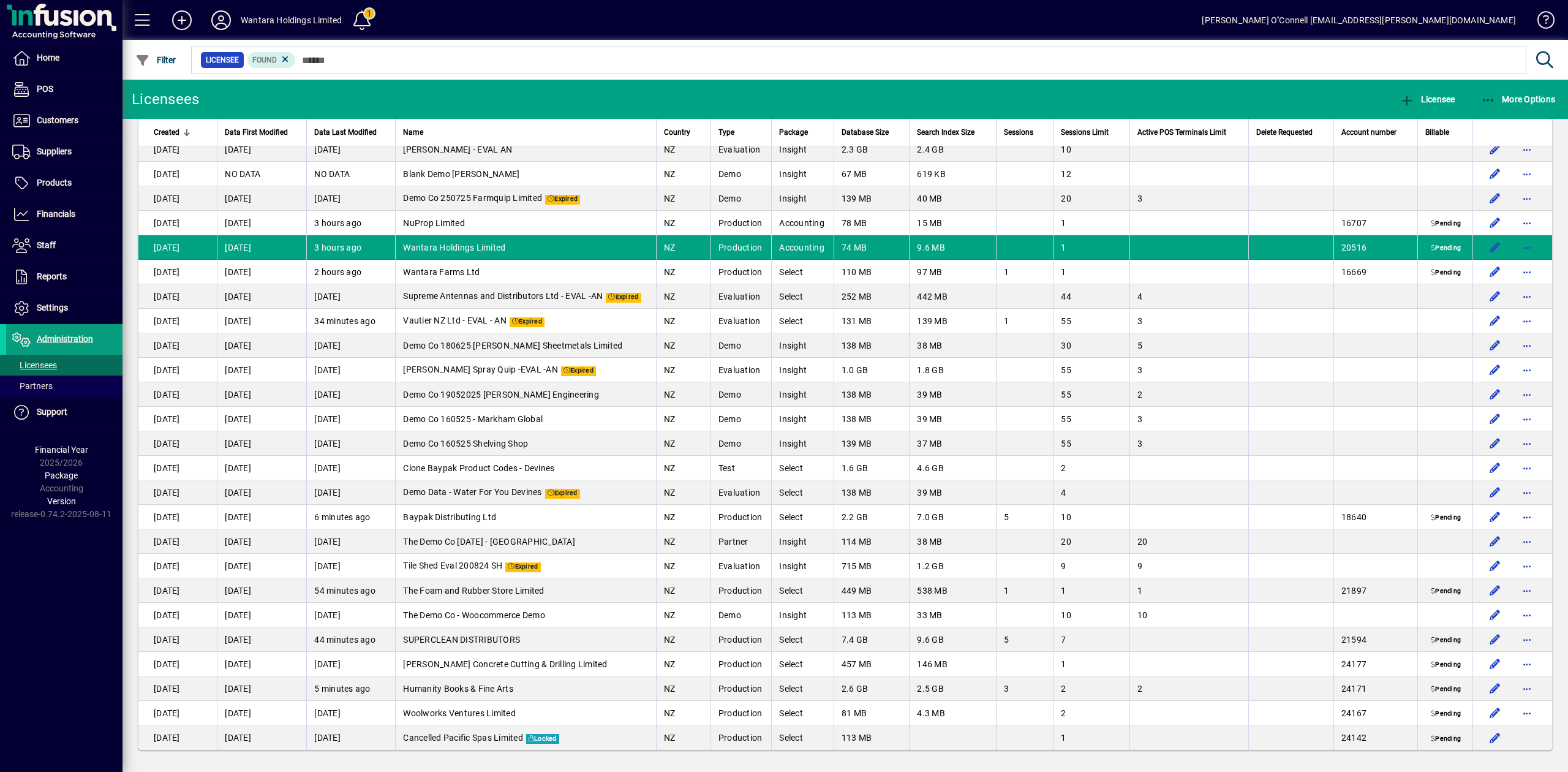
scroll to position [0, 0]
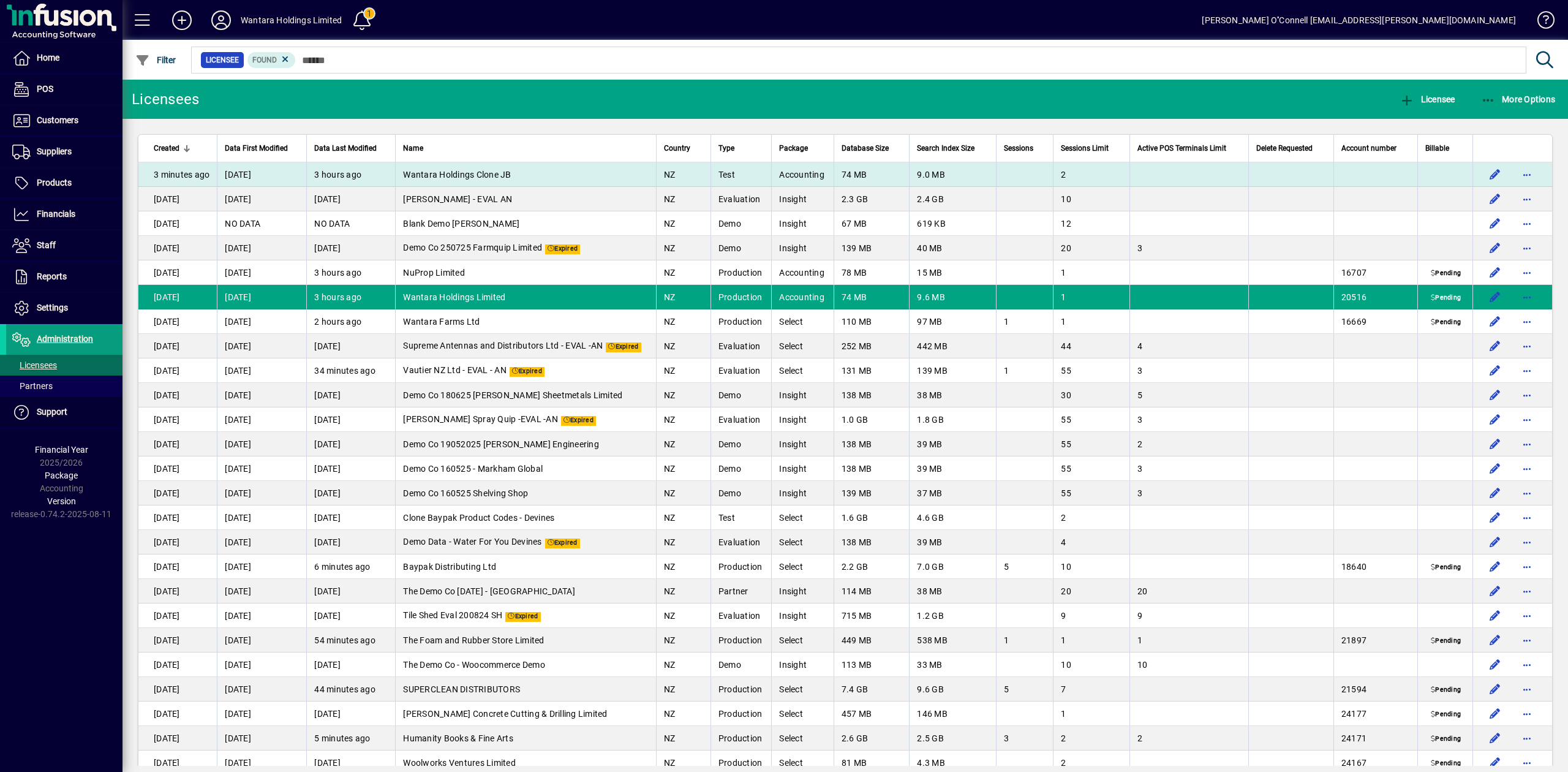
click at [256, 176] on td "[DATE]" at bounding box center [261, 175] width 89 height 25
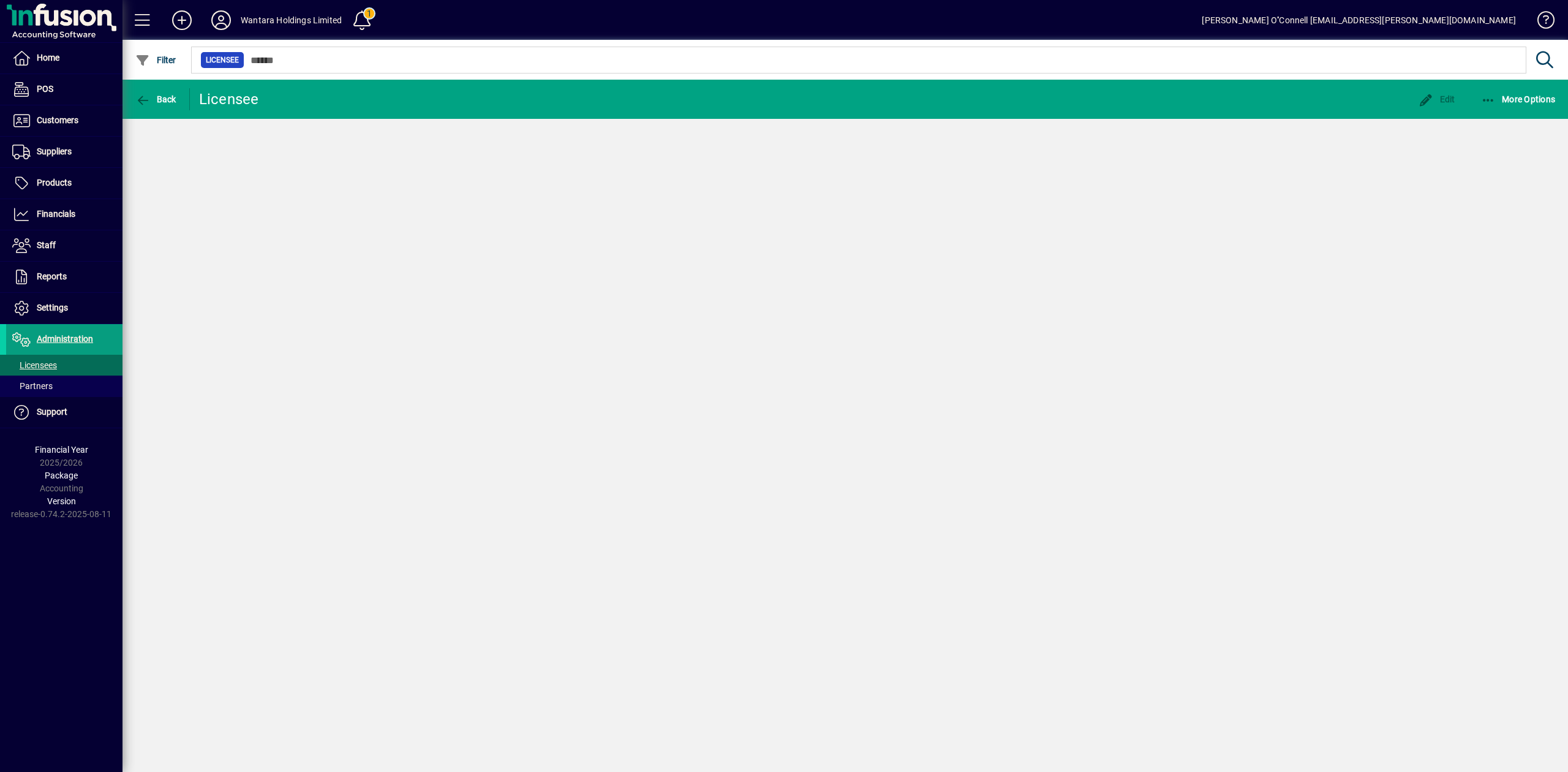
click at [256, 176] on div "Back Licensee Edit More Options" at bounding box center [845, 425] width 1445 height 692
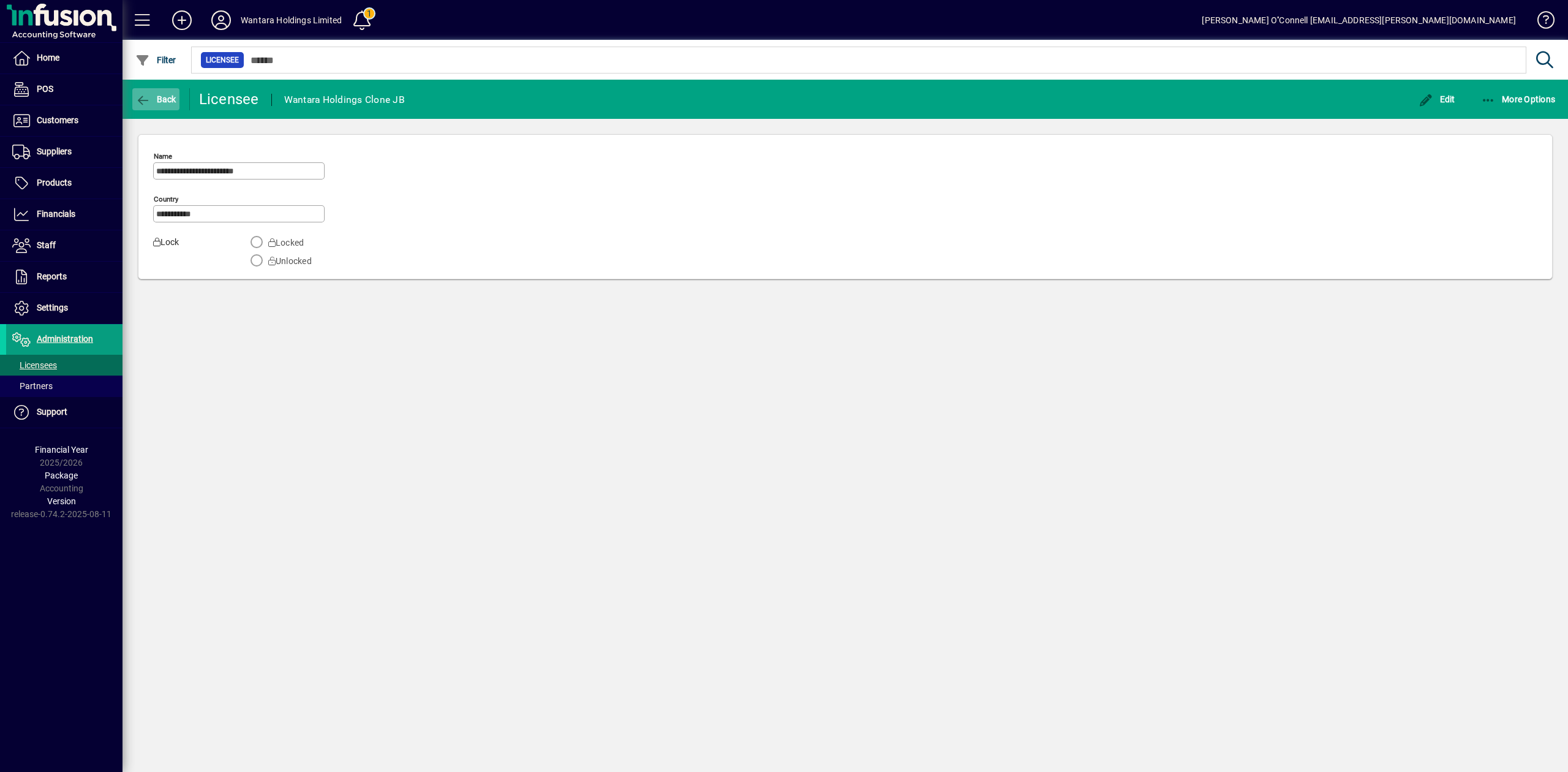
click at [140, 91] on span "button" at bounding box center [156, 99] width 47 height 29
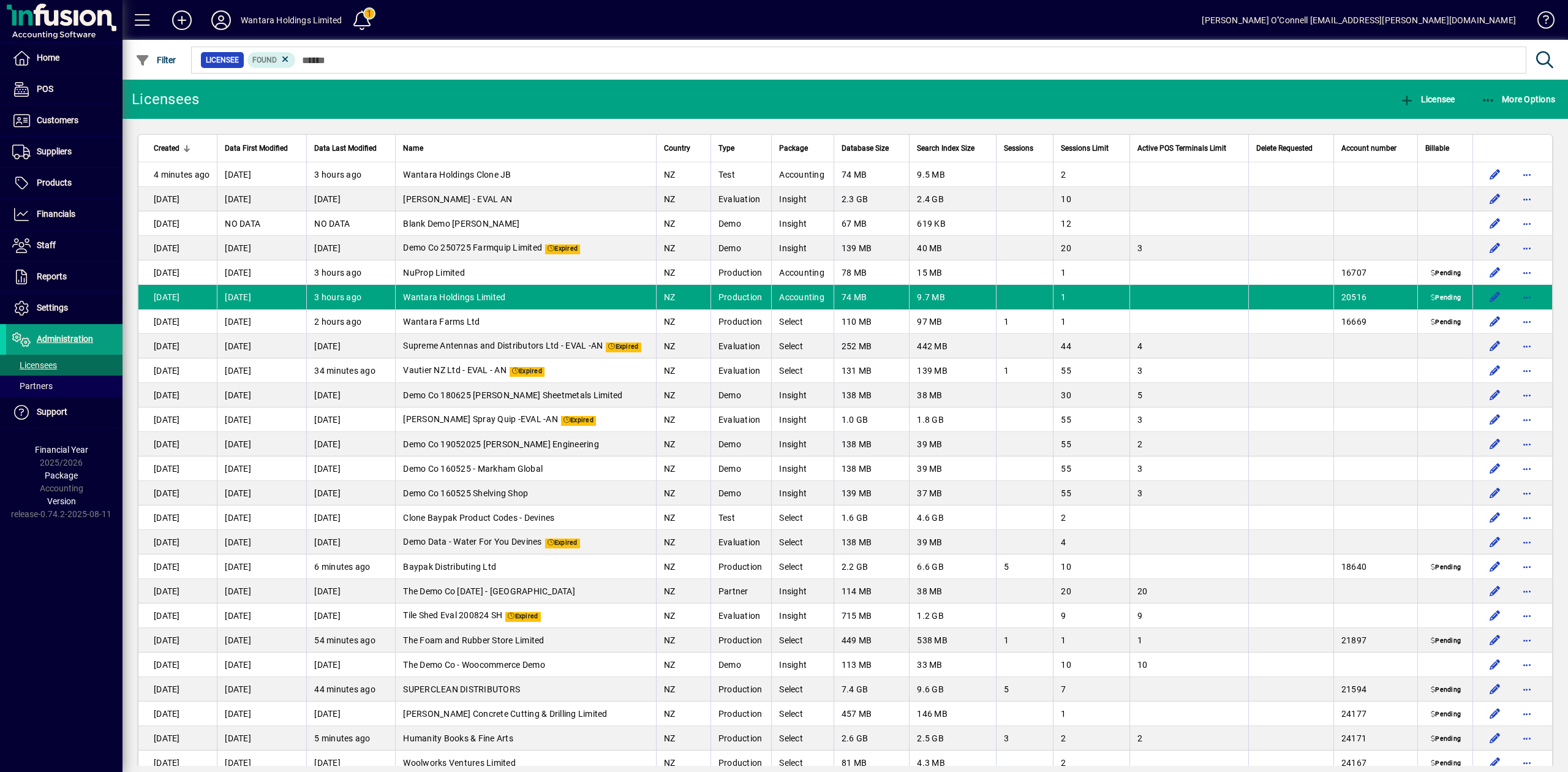
click at [206, 21] on span at bounding box center [221, 20] width 39 height 29
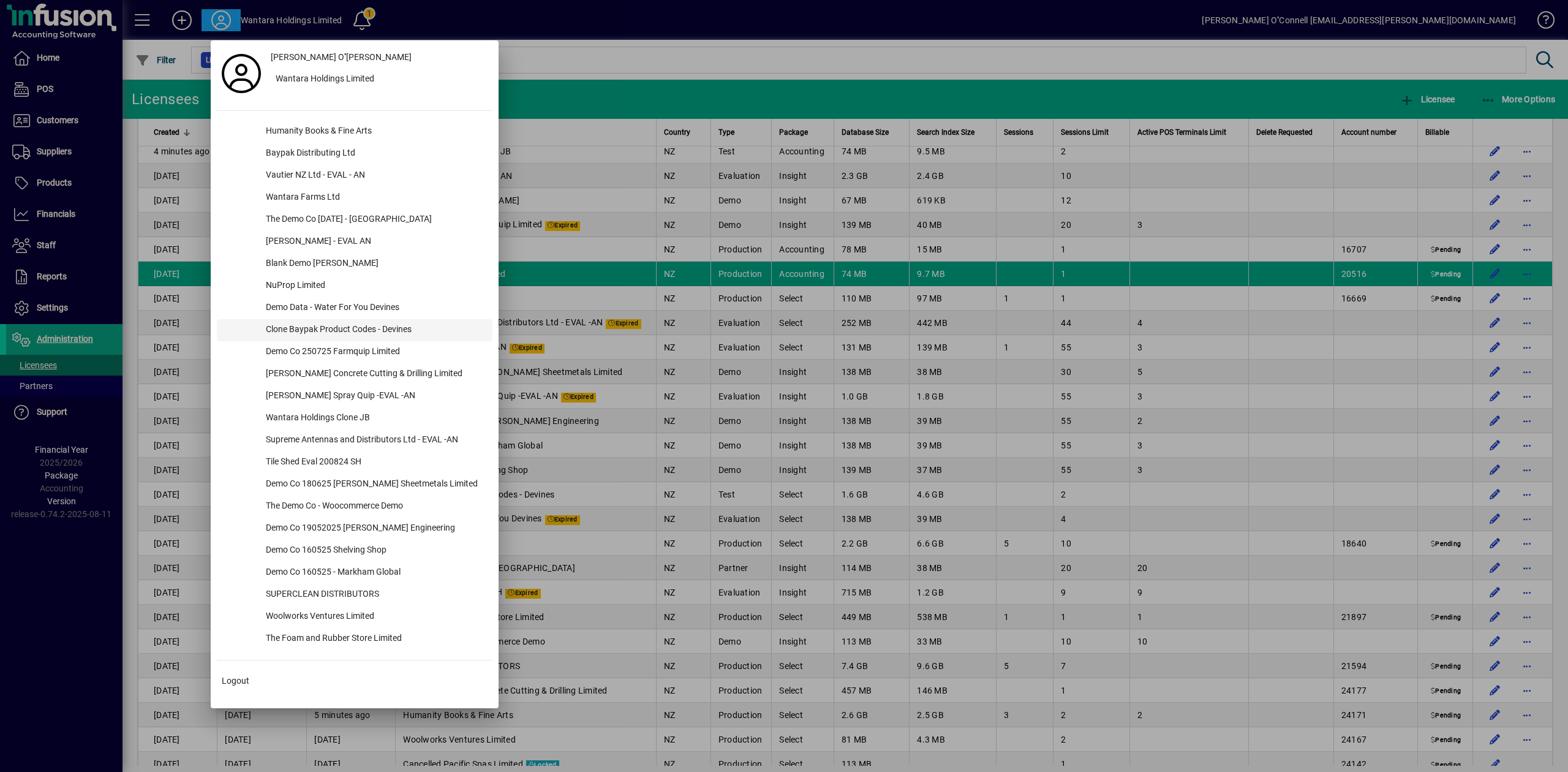
scroll to position [50, 0]
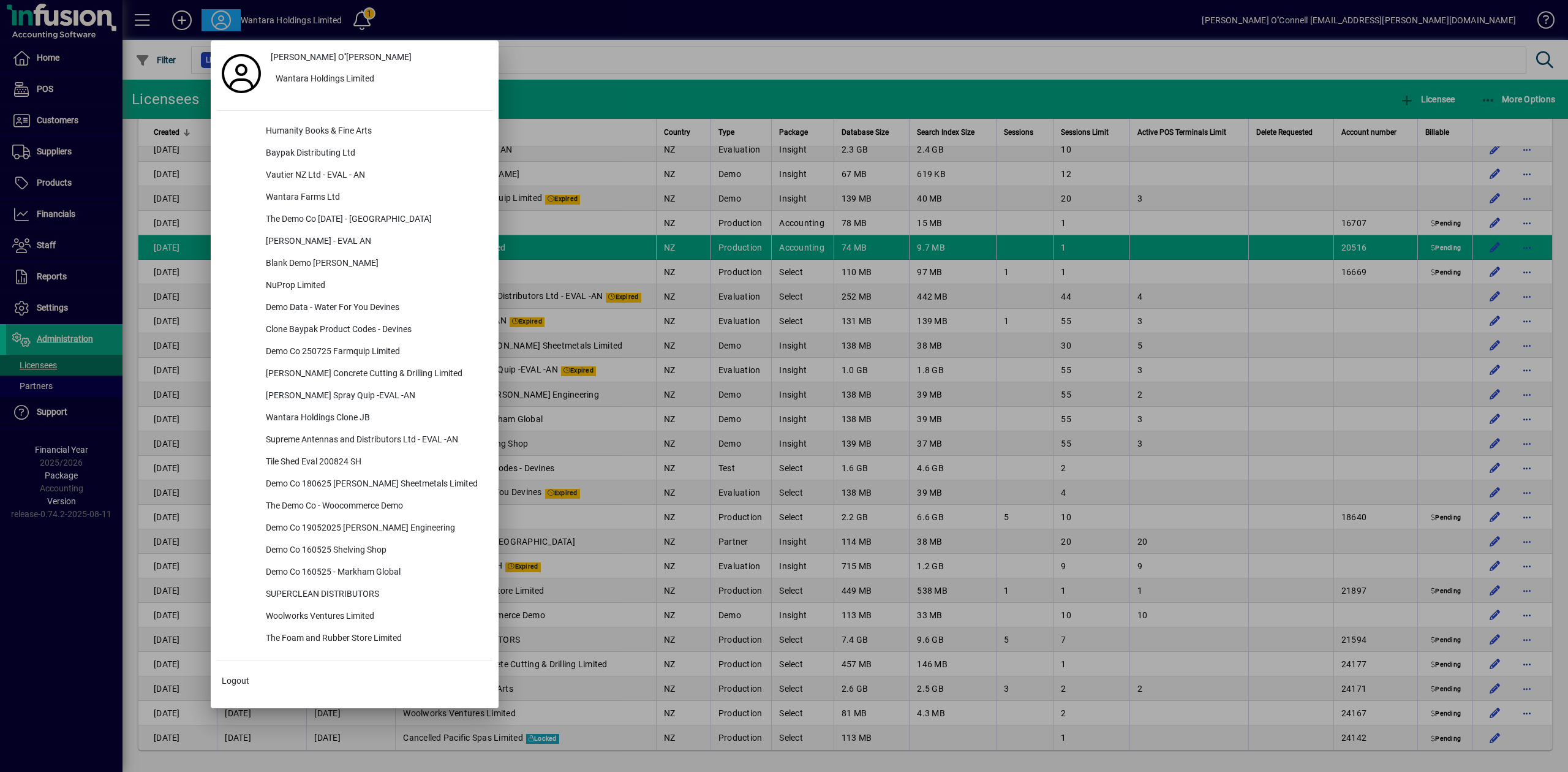
click at [612, 59] on div at bounding box center [784, 386] width 1568 height 772
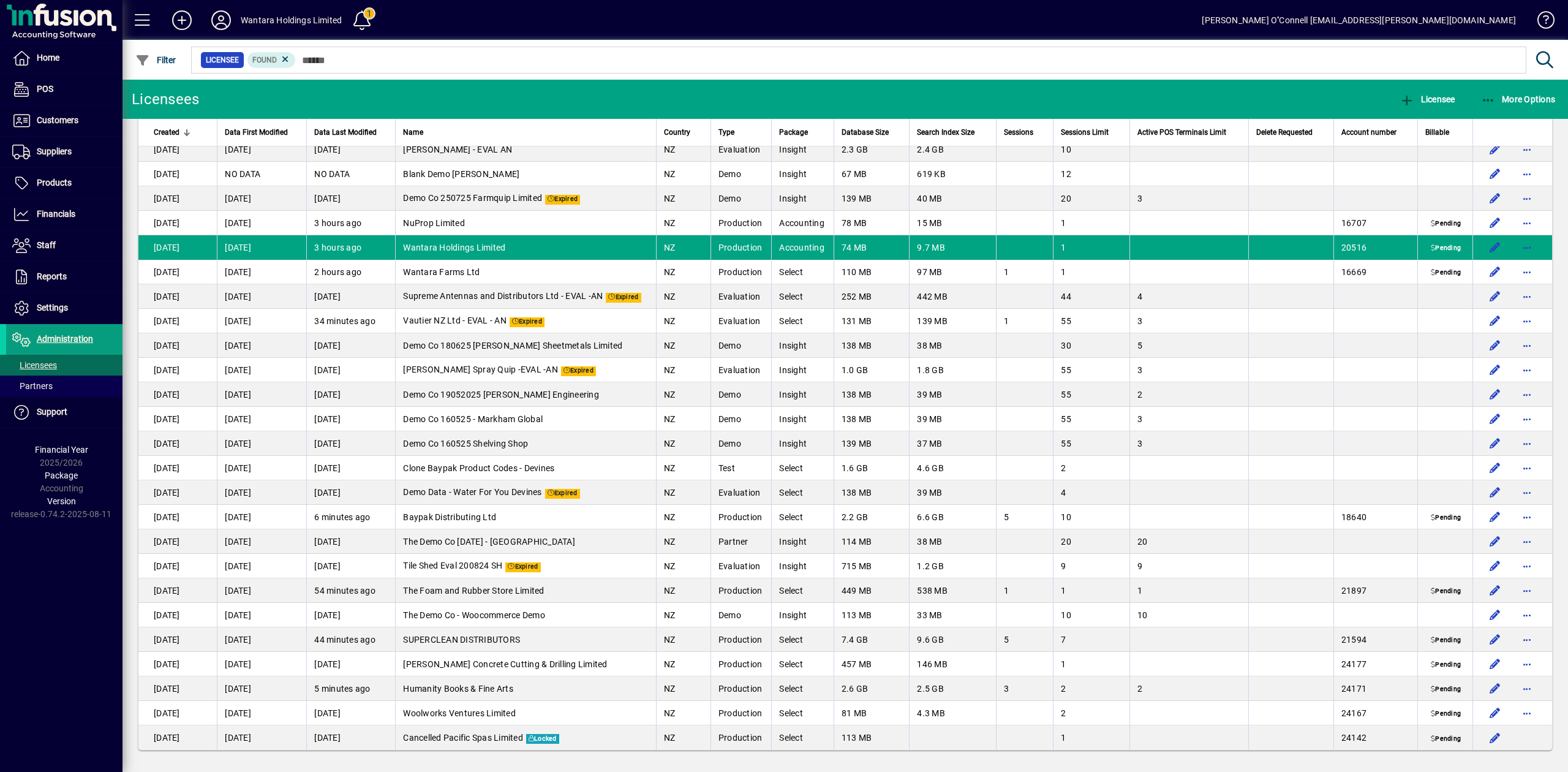
click at [236, 10] on span at bounding box center [221, 20] width 39 height 29
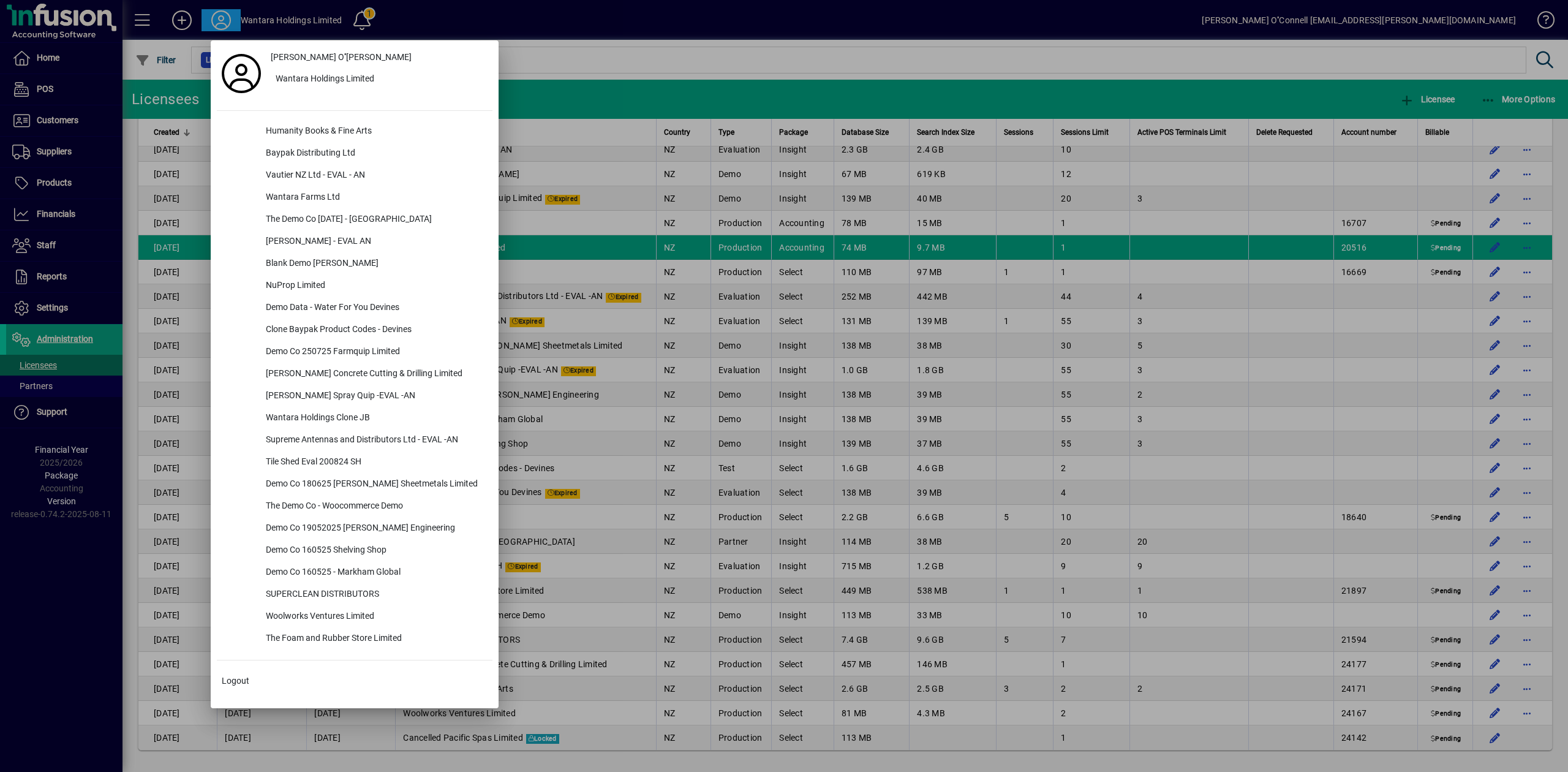
click at [398, 22] on div at bounding box center [784, 386] width 1568 height 772
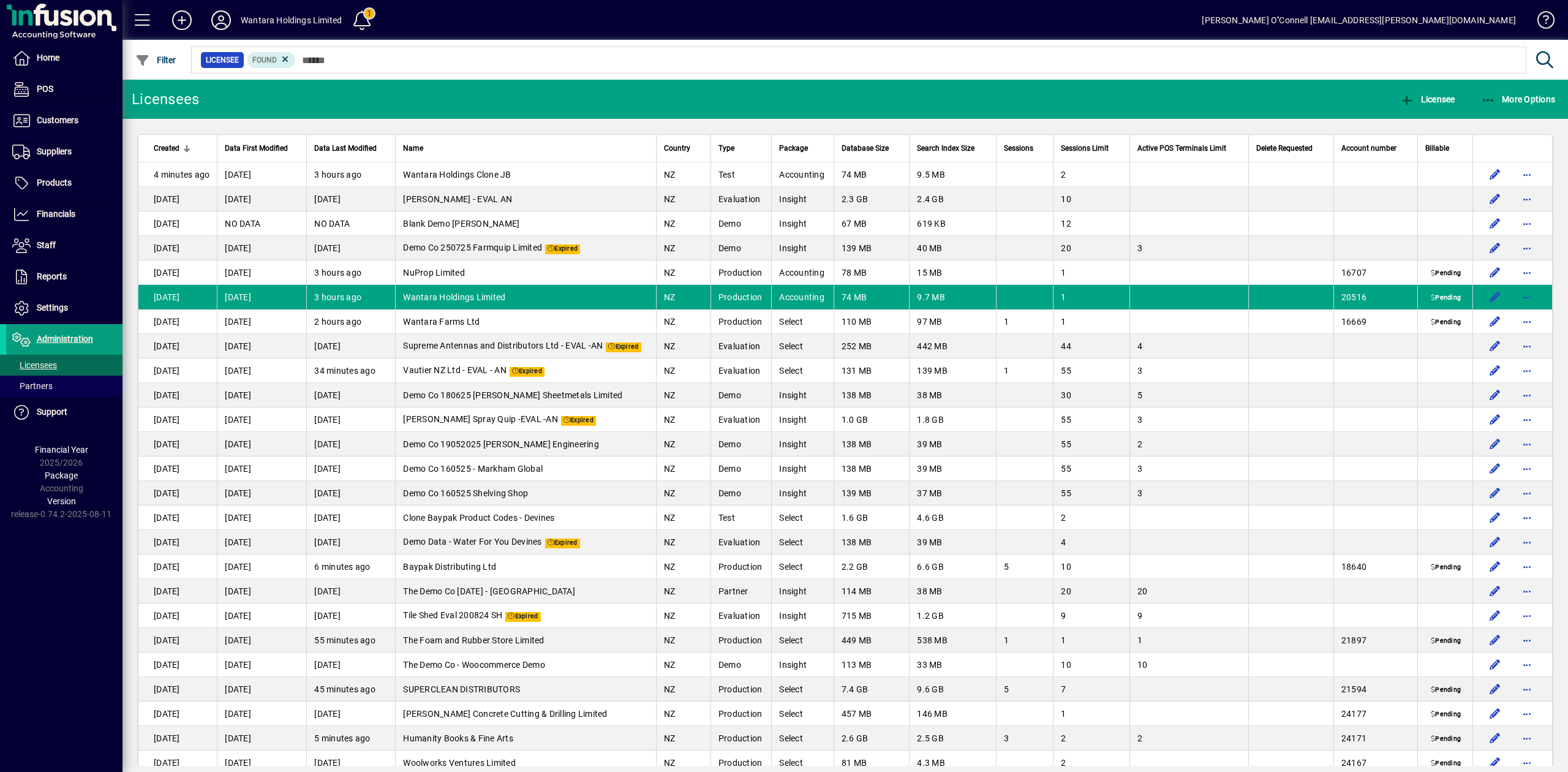
click at [219, 14] on icon at bounding box center [221, 20] width 25 height 20
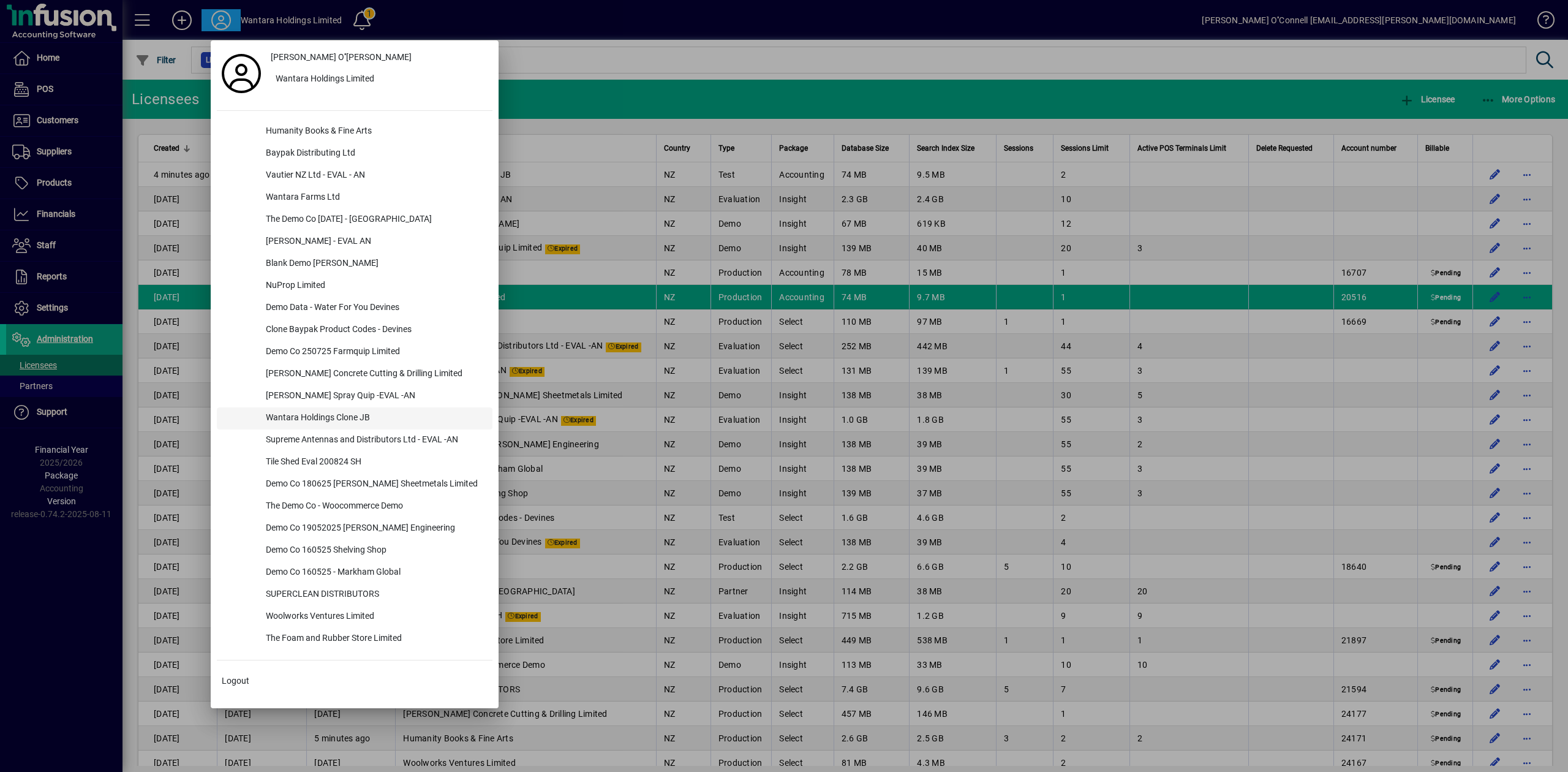
click at [356, 409] on div "Wantara Holdings Clone JB" at bounding box center [374, 418] width 236 height 22
